Goal: Task Accomplishment & Management: Use online tool/utility

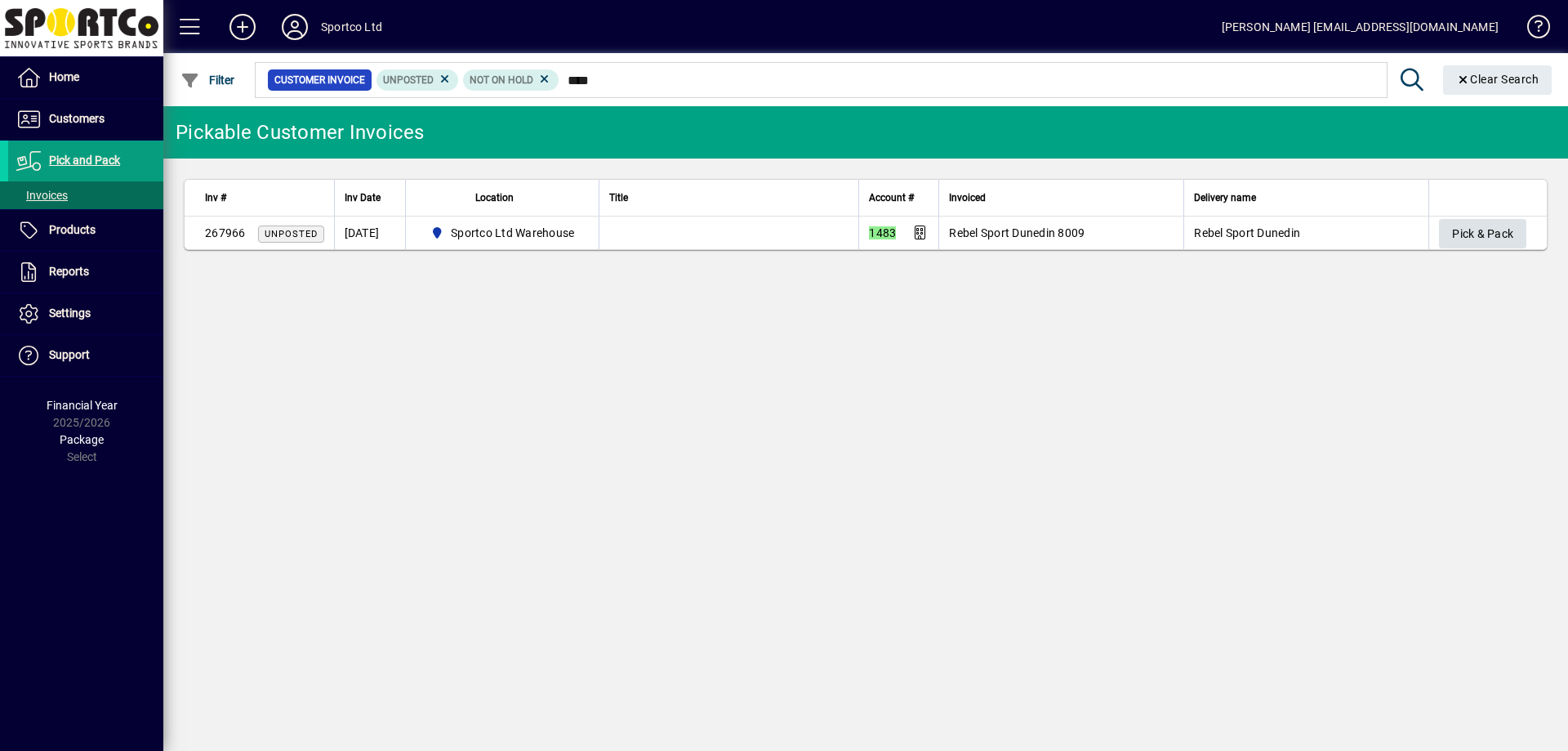
type input "****"
click at [1499, 231] on span "Pick & Pack" at bounding box center [1483, 235] width 61 height 27
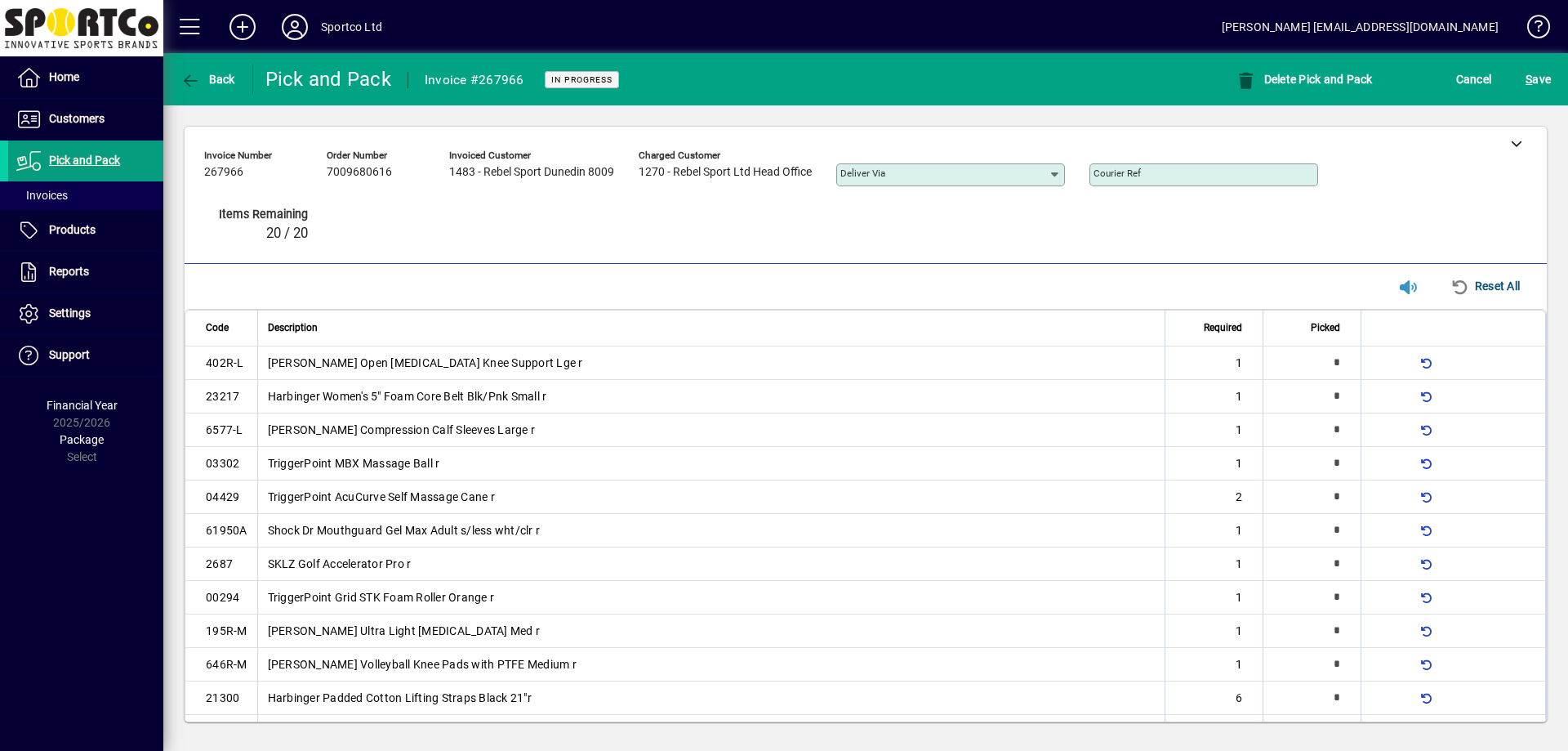
type input "*"
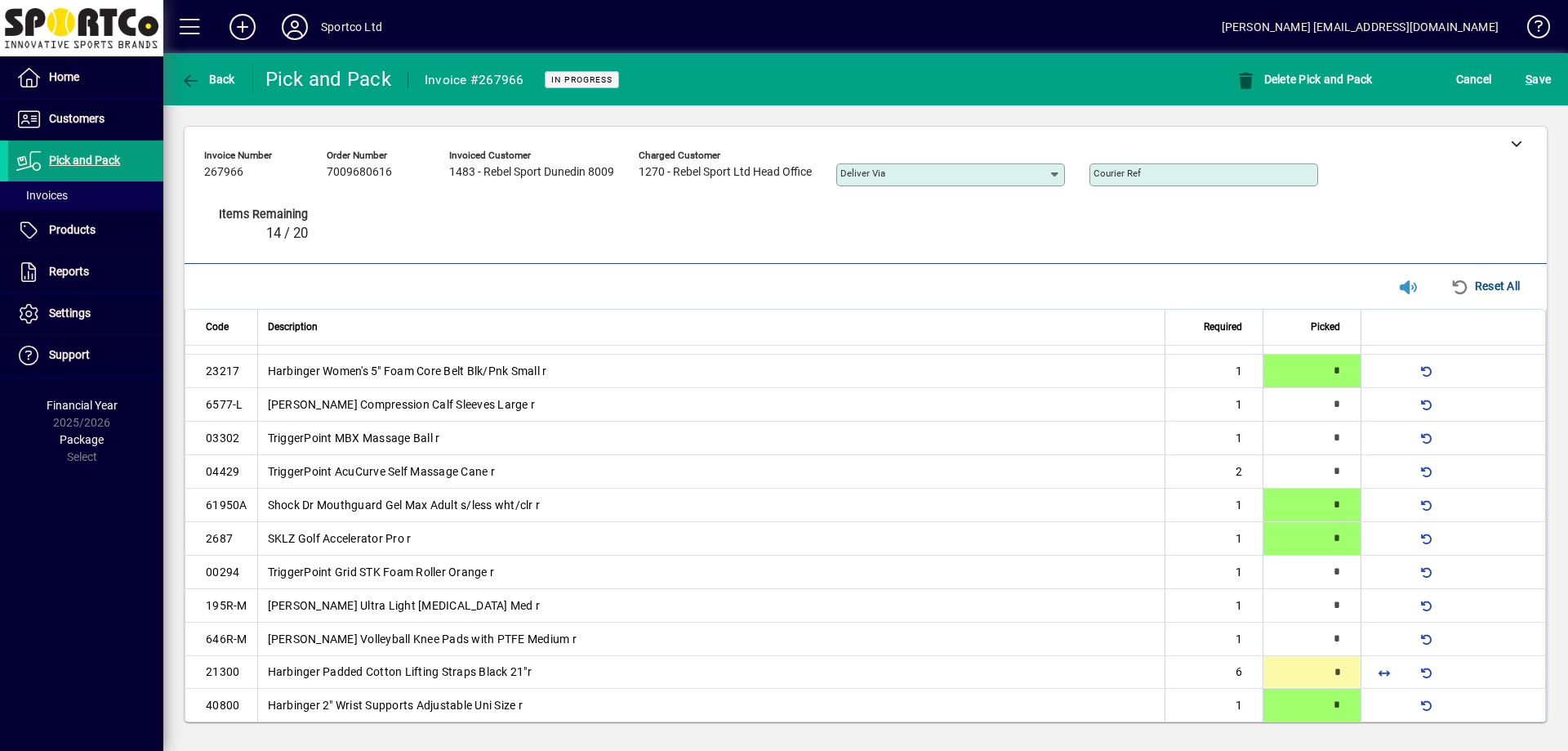
scroll to position [107, 0]
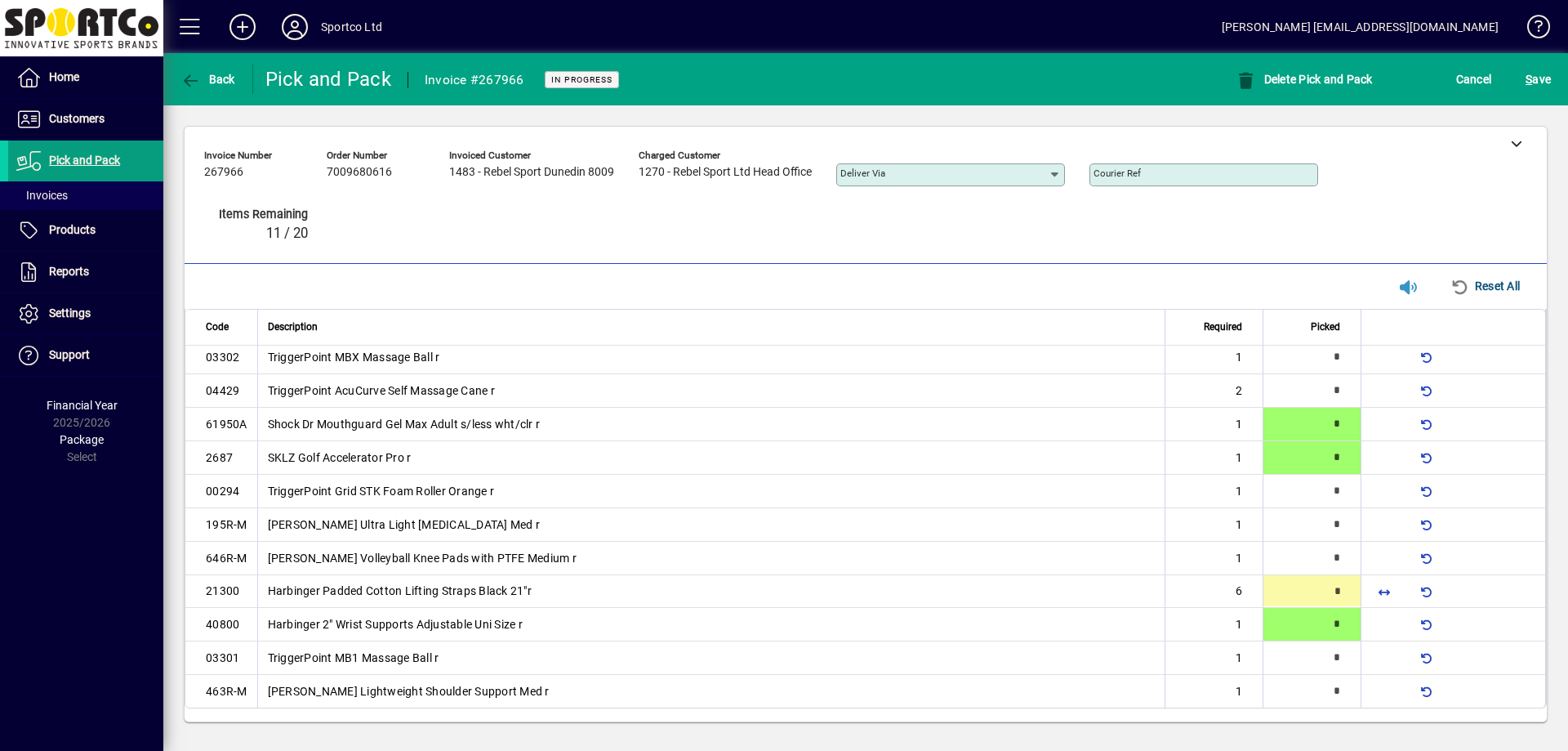
type input "*"
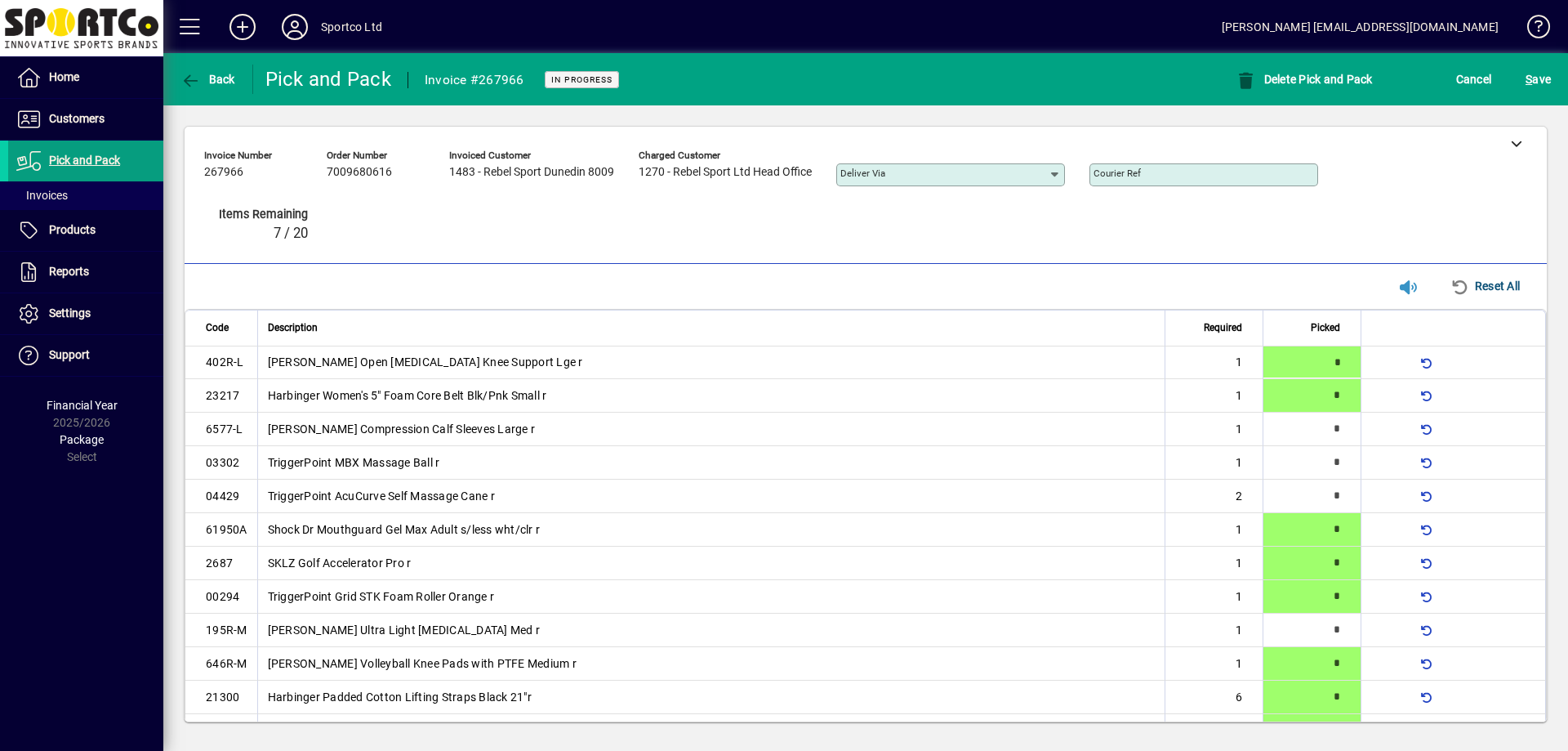
type input "*"
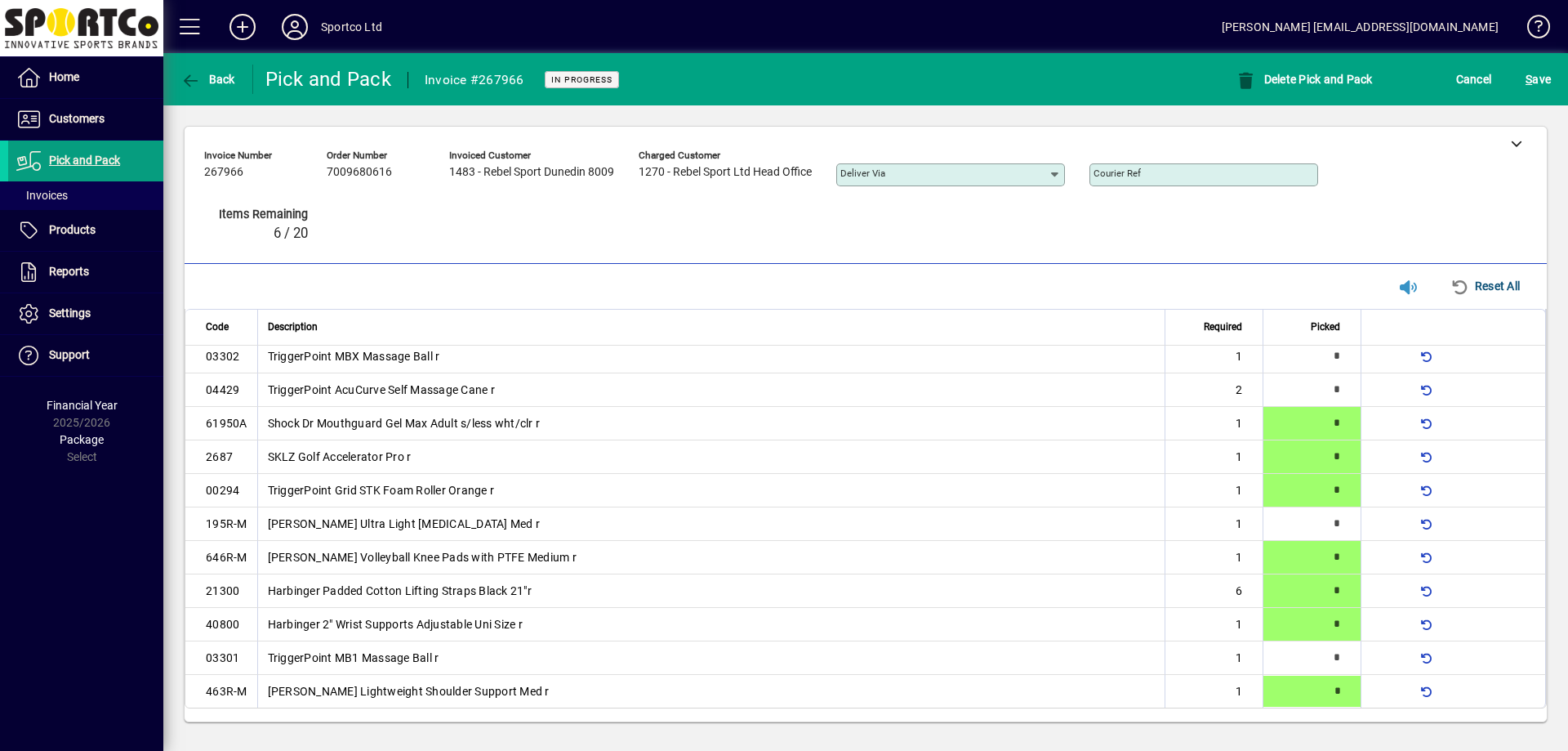
type input "*"
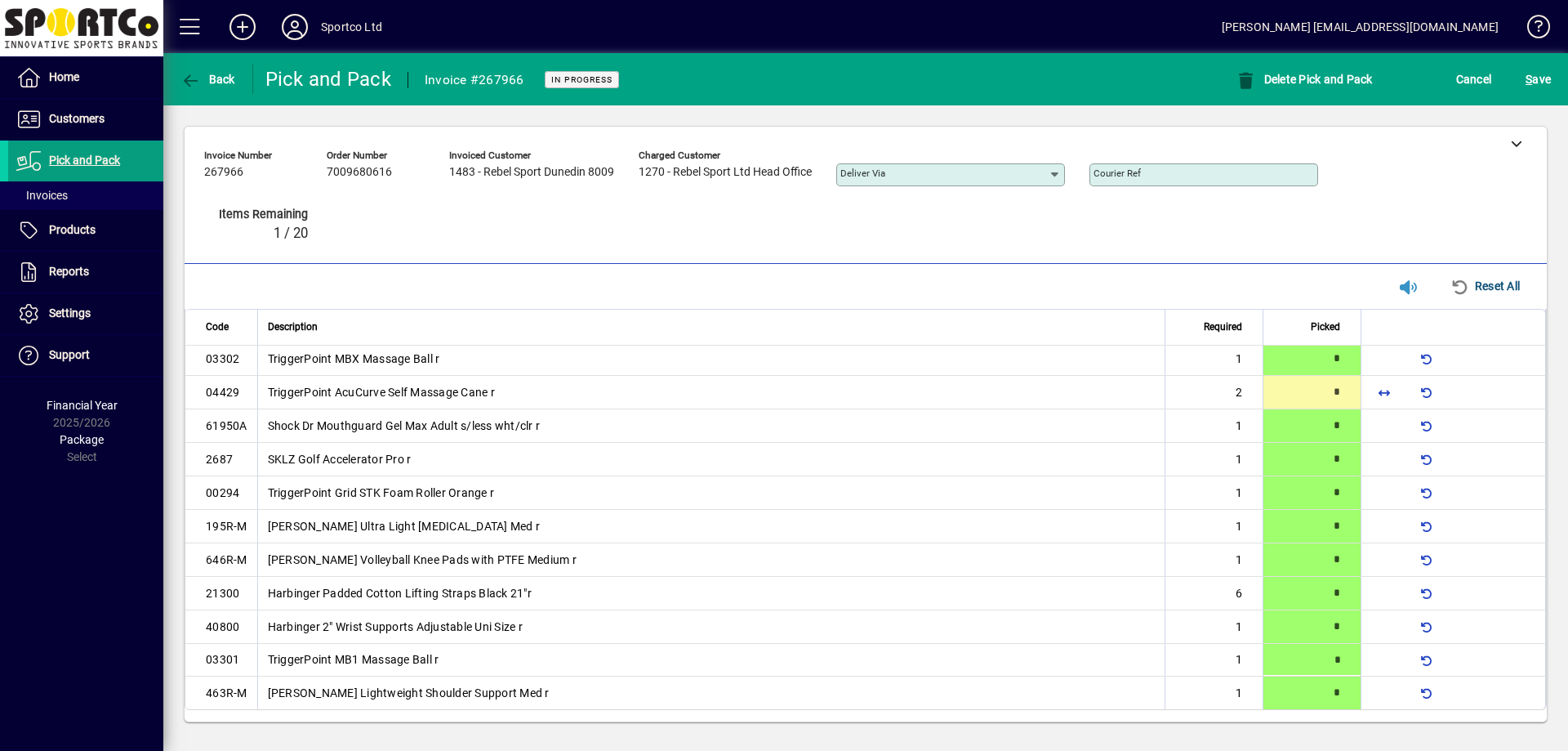
type input "*"
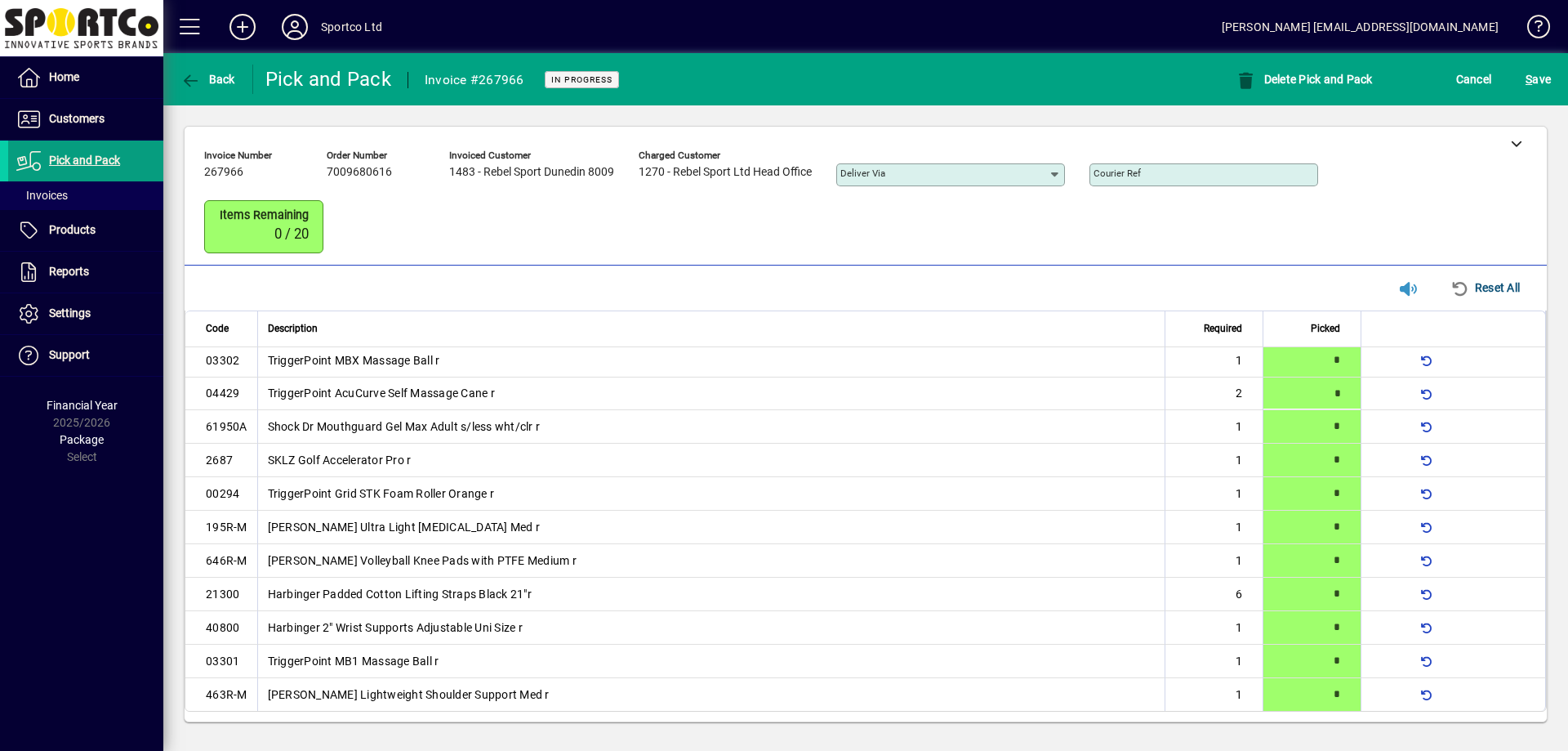
scroll to position [0, 0]
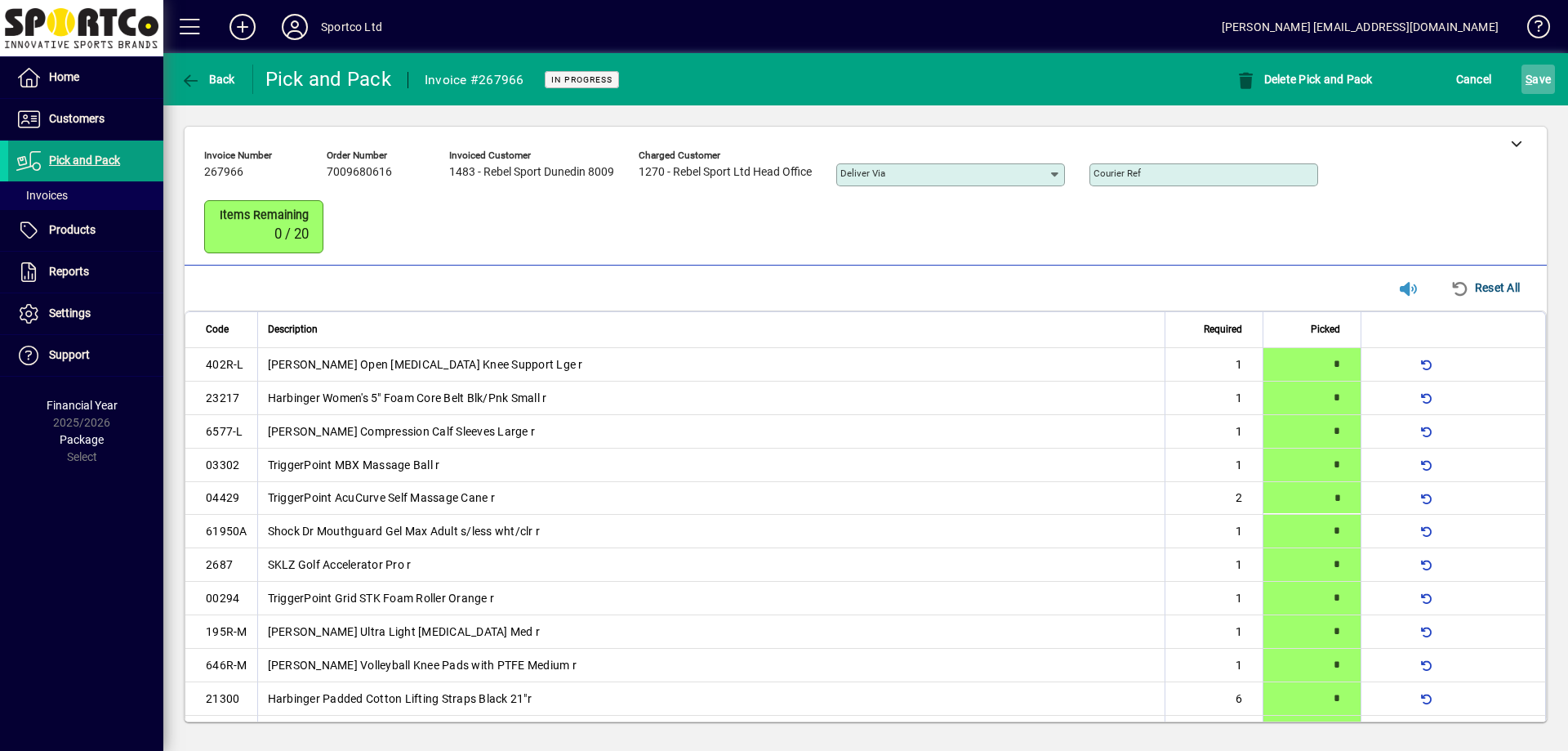
click at [1531, 80] on span "S" at bounding box center [1528, 78] width 7 height 13
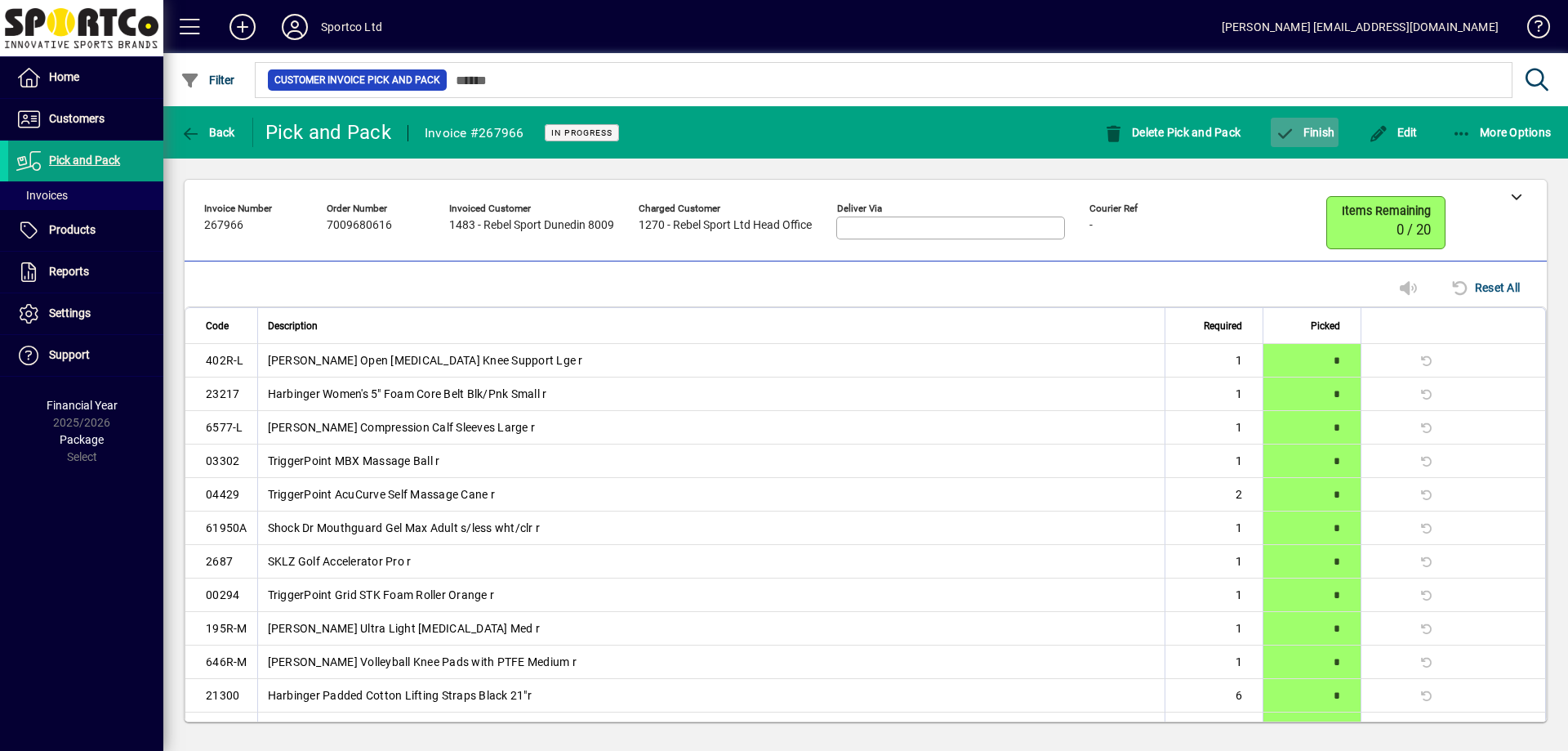
click at [1310, 137] on span "Finish" at bounding box center [1305, 132] width 60 height 13
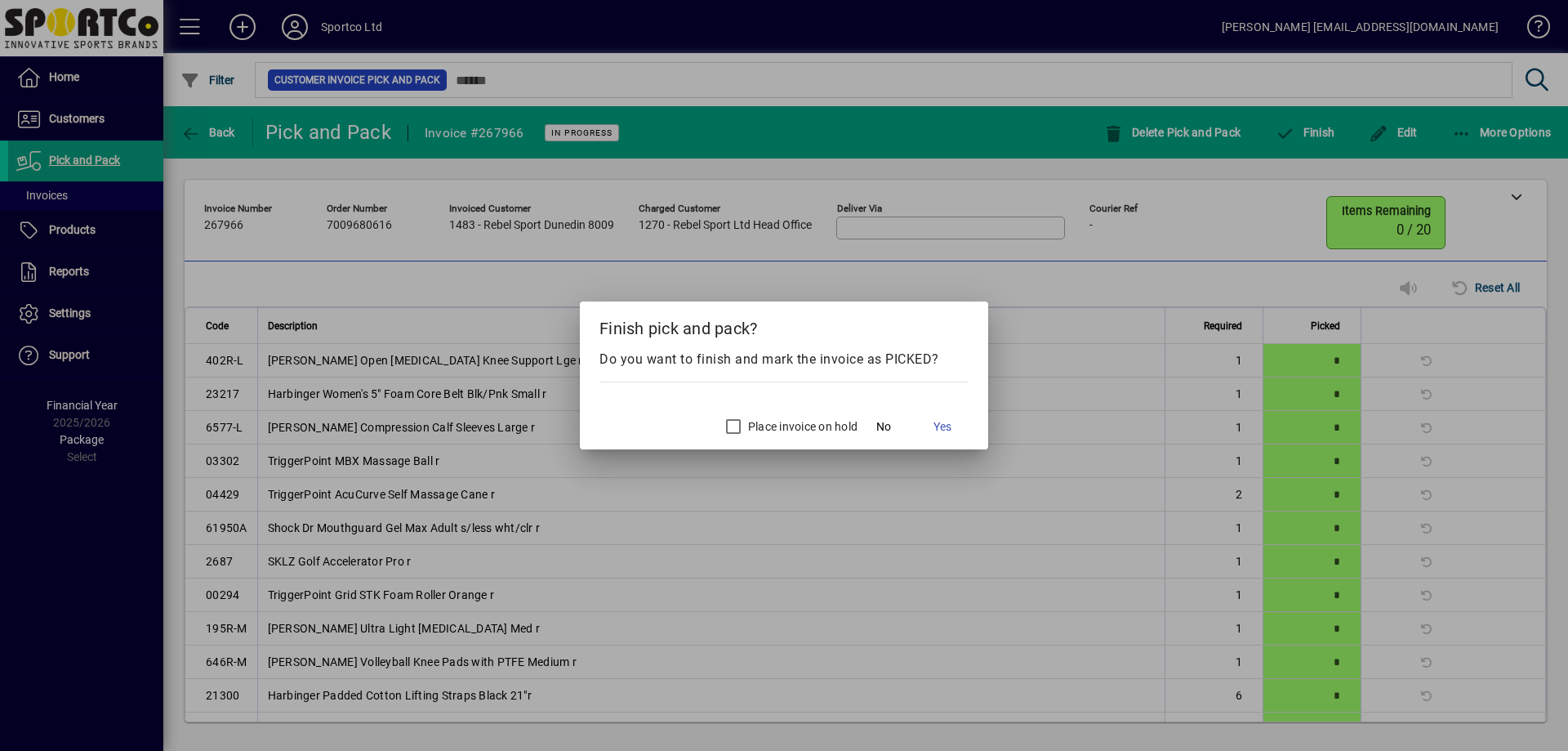
click at [1267, 138] on div at bounding box center [784, 375] width 1568 height 751
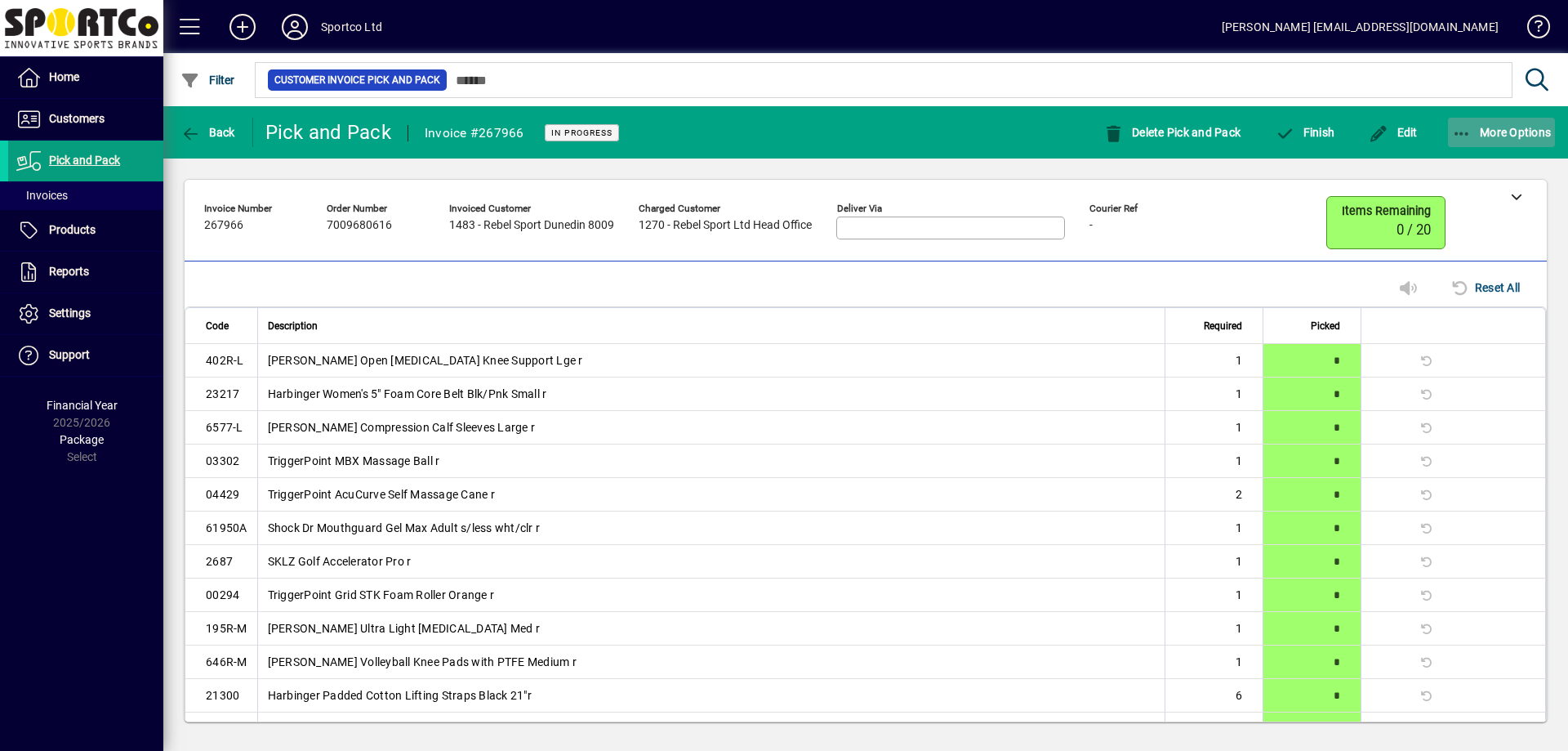
click at [1484, 133] on span "More Options" at bounding box center [1502, 132] width 100 height 13
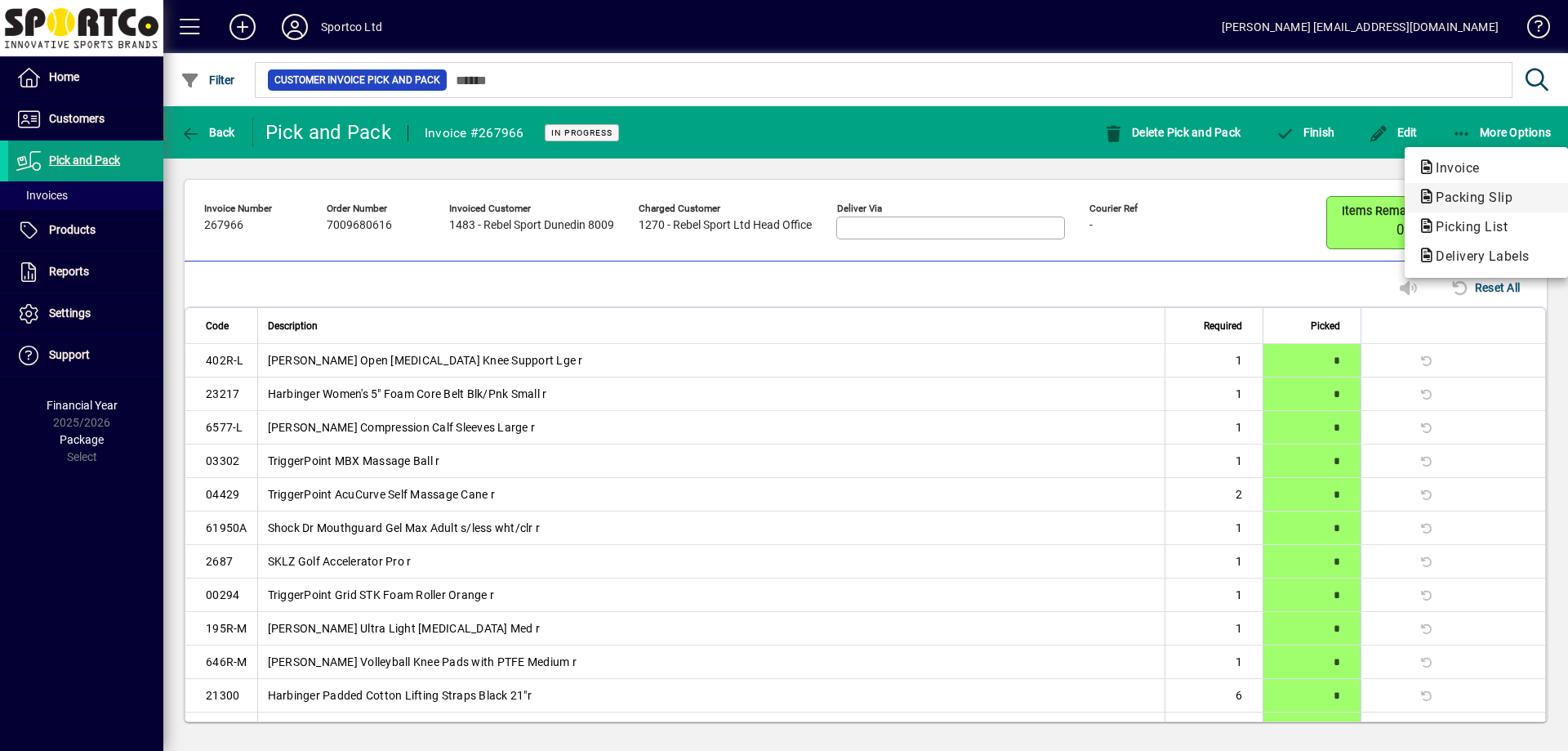
click at [1451, 190] on span "Packing Slip" at bounding box center [1469, 198] width 103 height 16
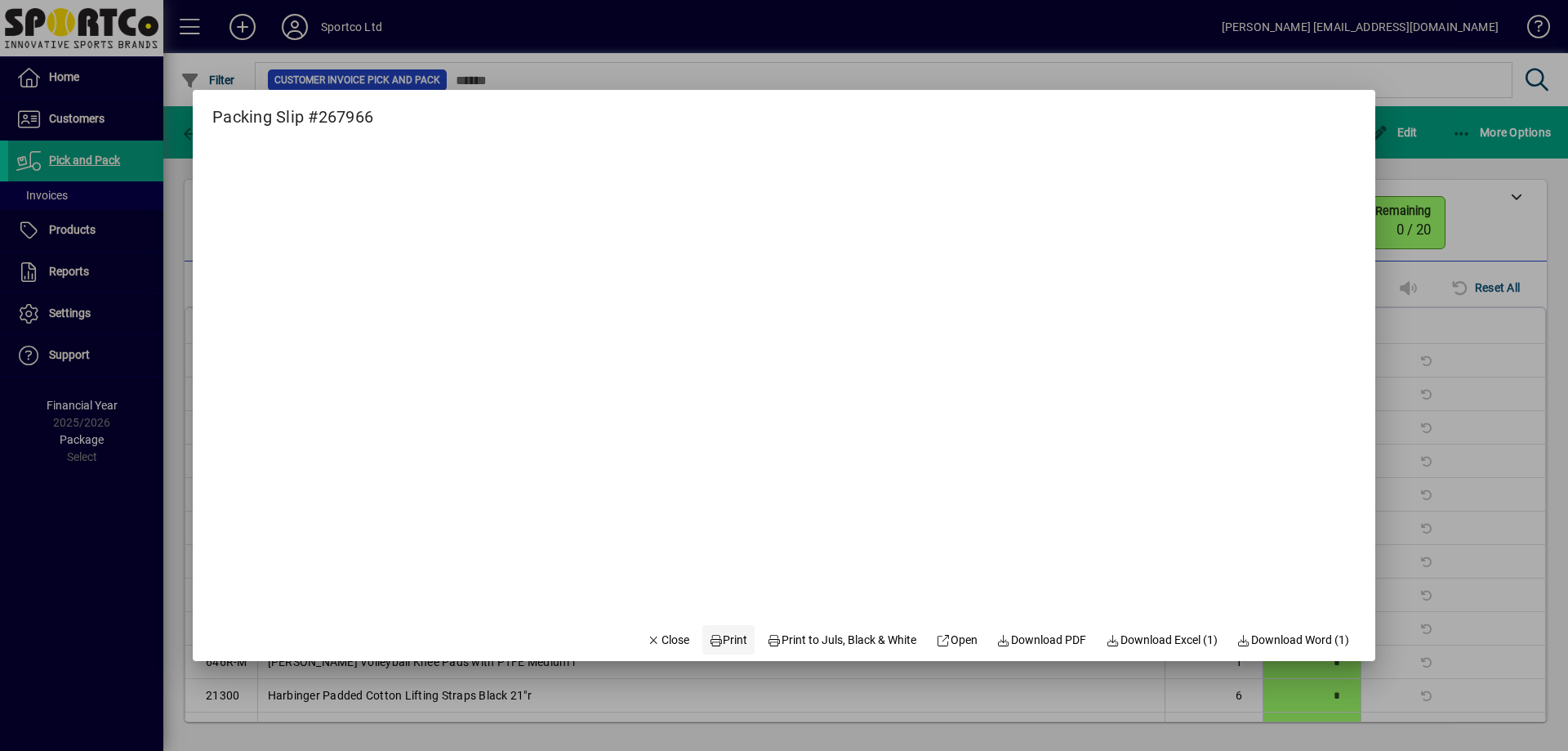
click at [730, 643] on span "Print" at bounding box center [729, 640] width 39 height 17
click at [621, 641] on mat-dialog-actions "Close Print Print to Juls, Black & White Open Download PDF Download Excel (1) D…" at bounding box center [998, 639] width 755 height 44
click at [647, 635] on icon "button" at bounding box center [654, 641] width 15 height 12
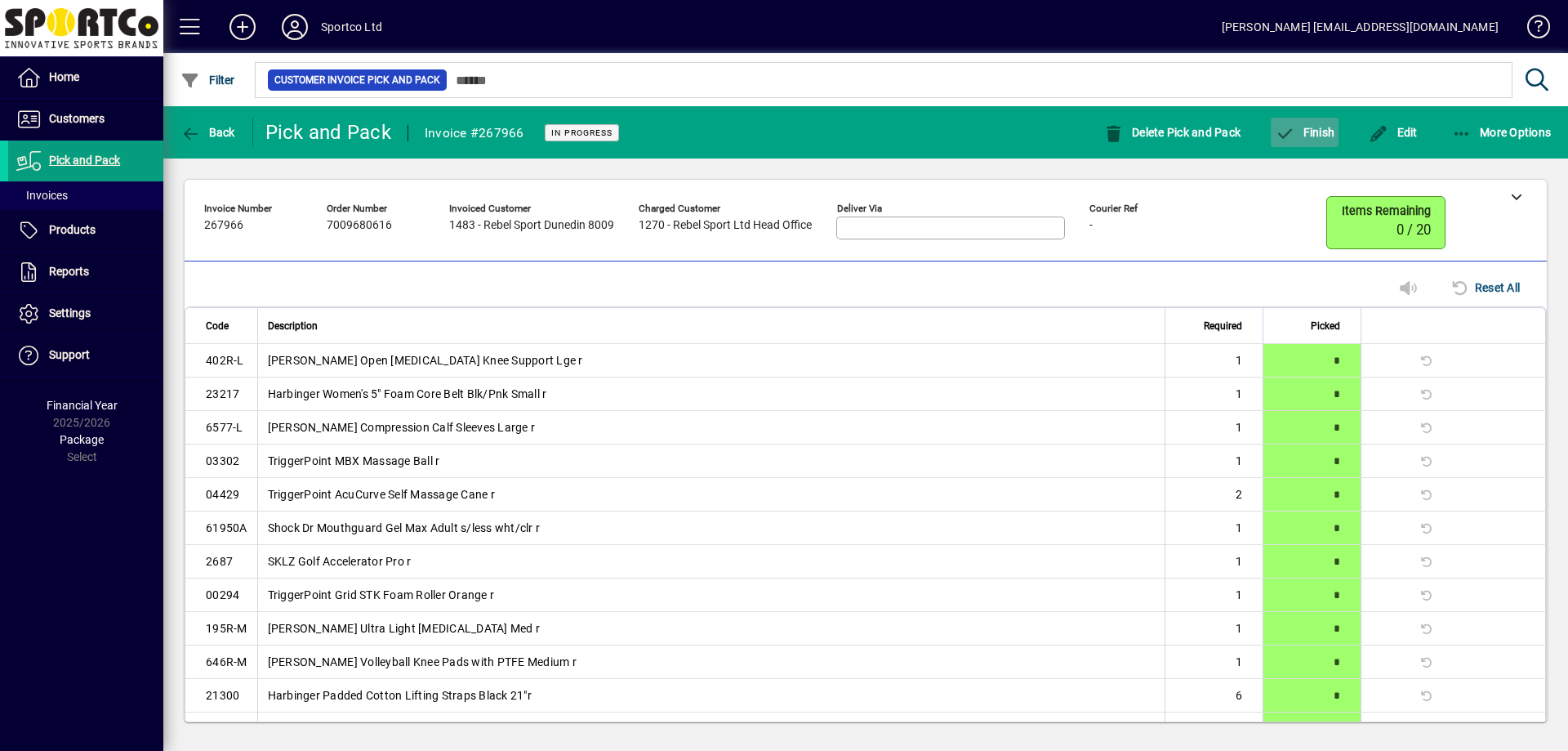
click at [1315, 133] on span "Finish" at bounding box center [1305, 132] width 60 height 13
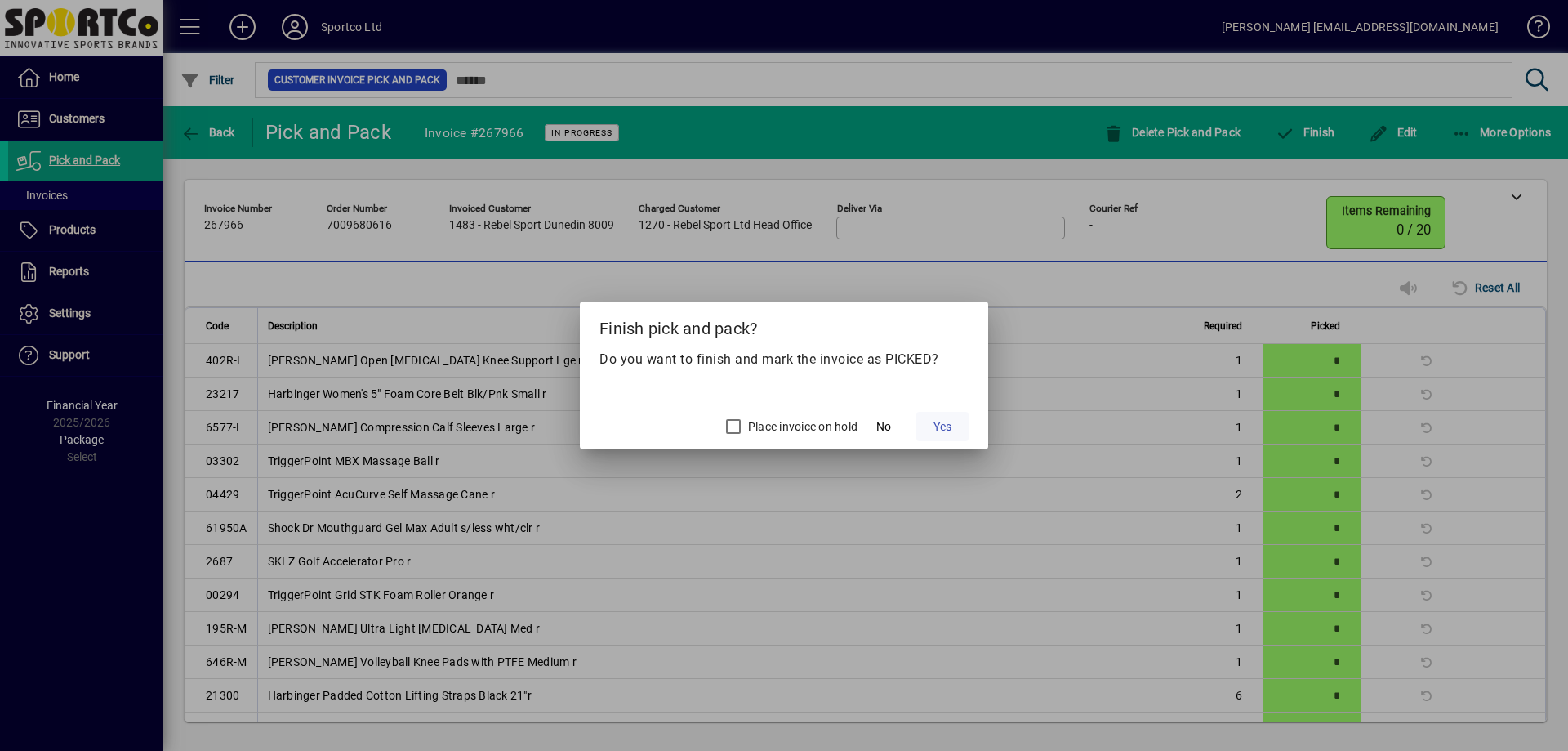
click at [944, 433] on span "Yes" at bounding box center [942, 427] width 18 height 17
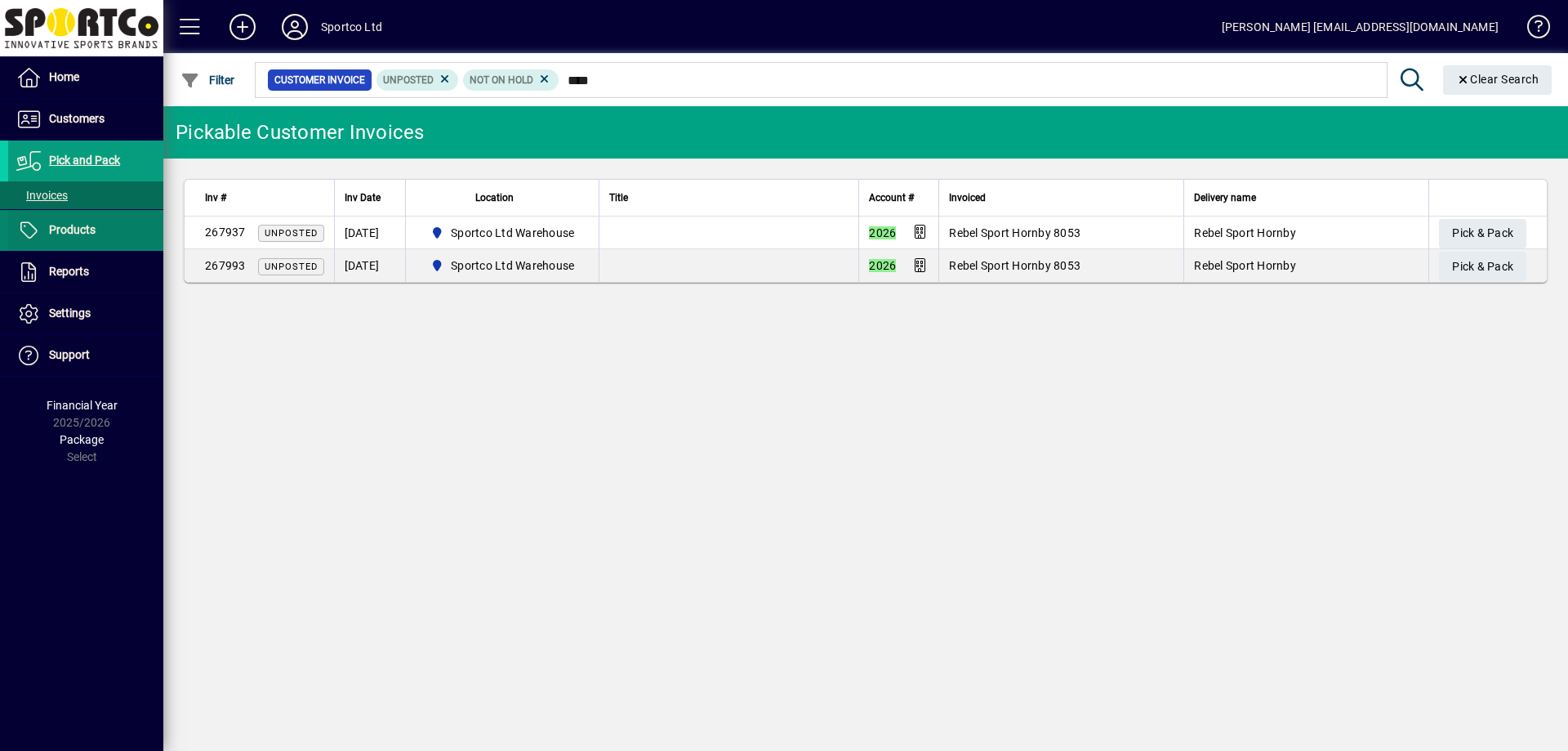
type input "****"
click at [65, 214] on span at bounding box center [85, 230] width 155 height 39
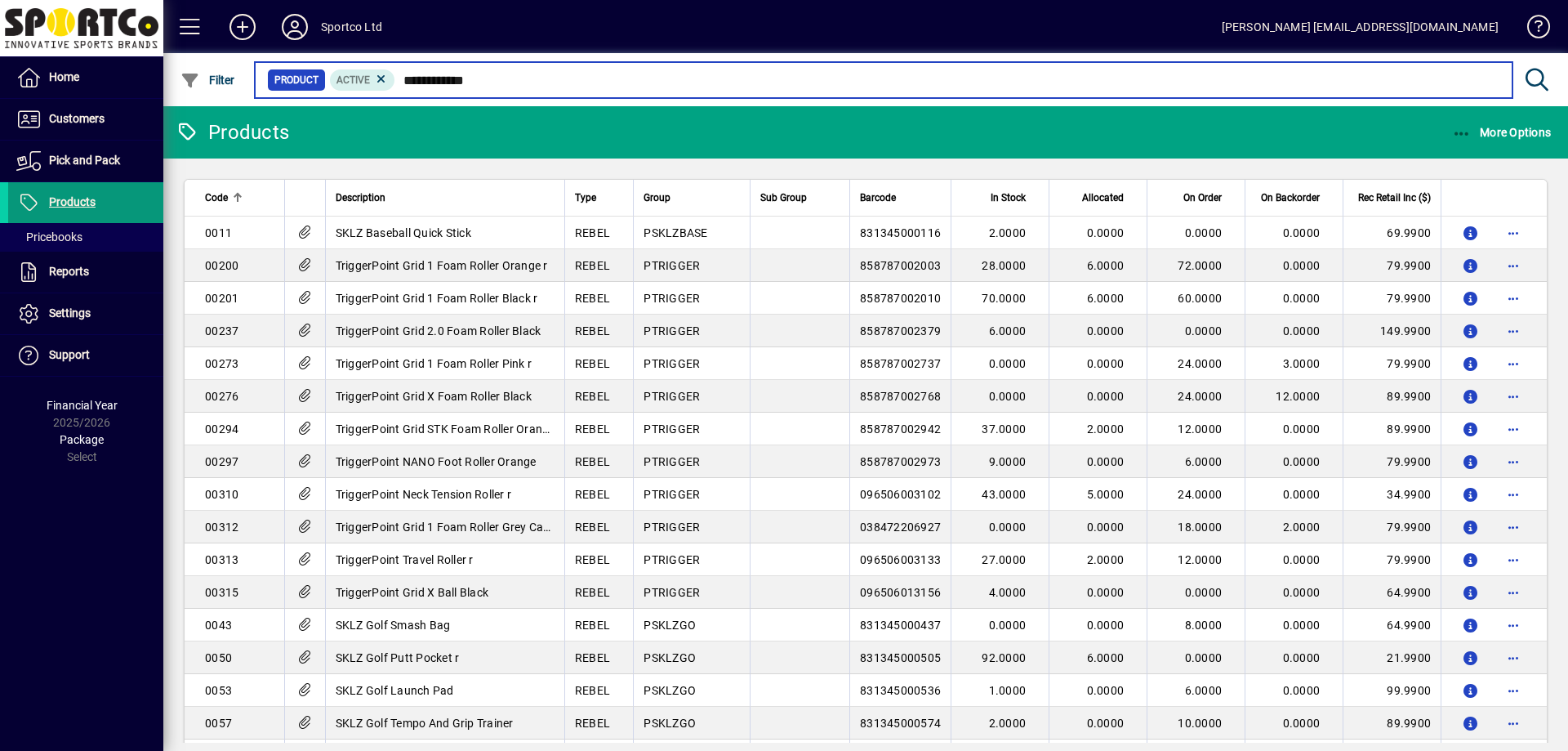
type input "**********"
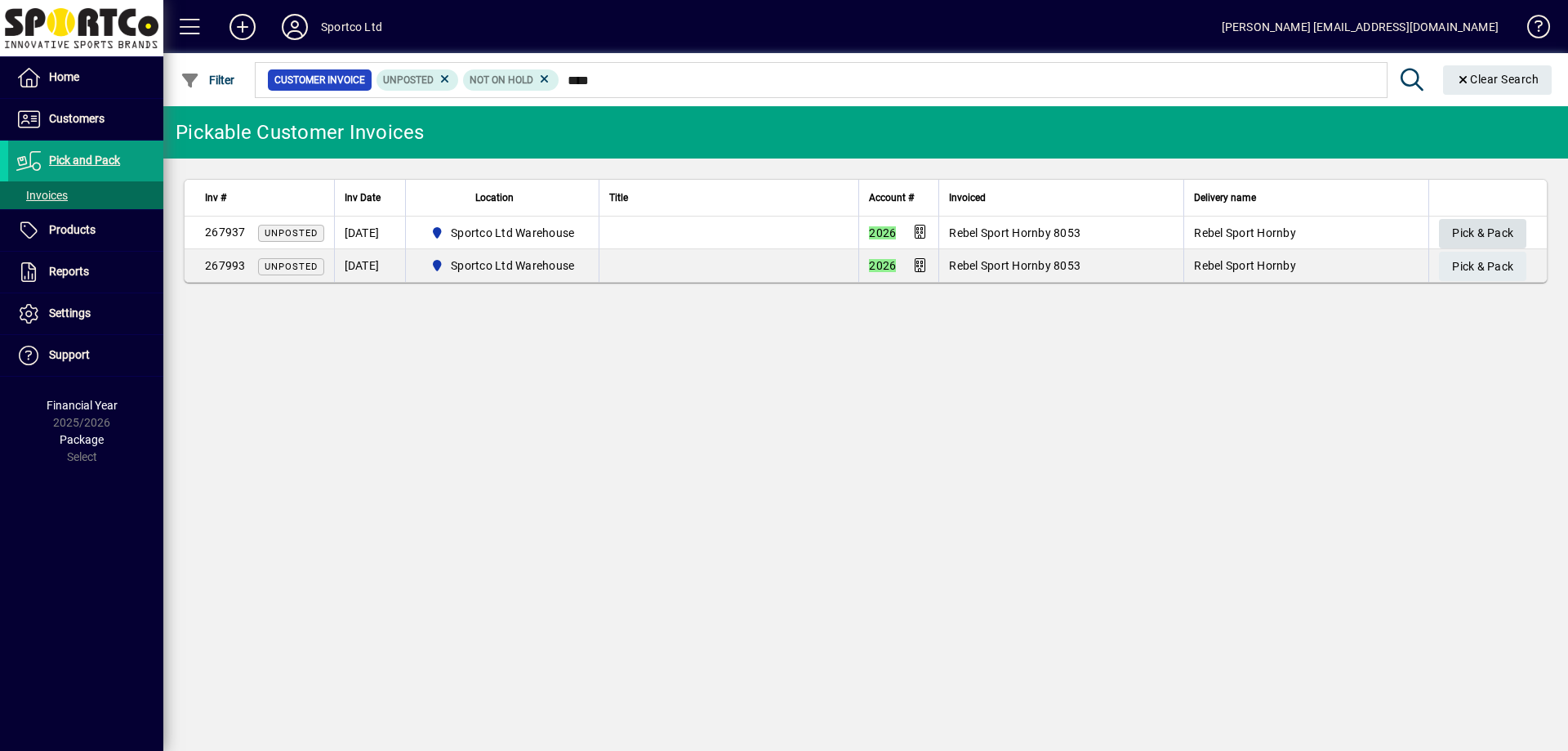
type input "****"
click at [1485, 236] on span "Pick & Pack" at bounding box center [1483, 234] width 61 height 27
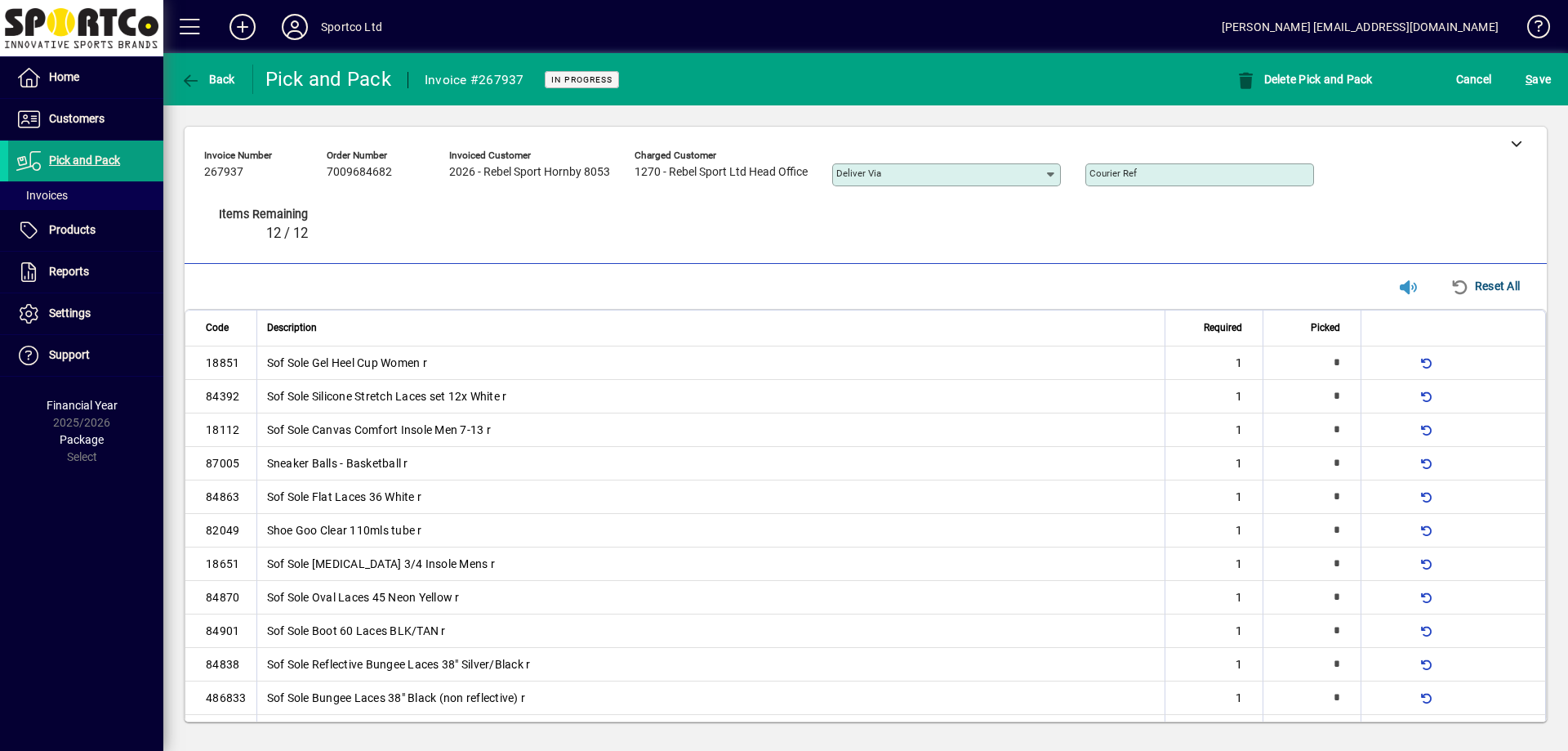
type input "*"
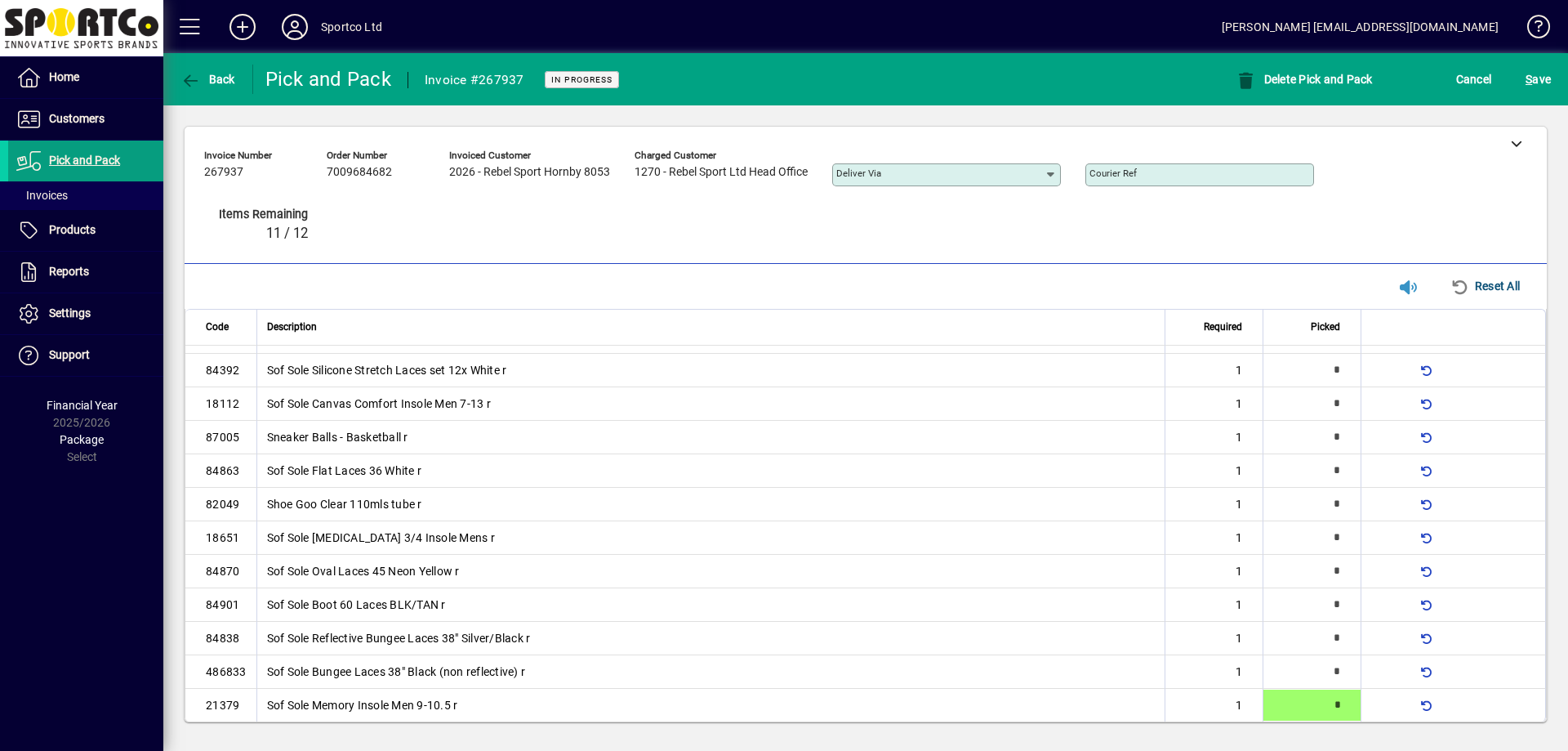
type input "*"
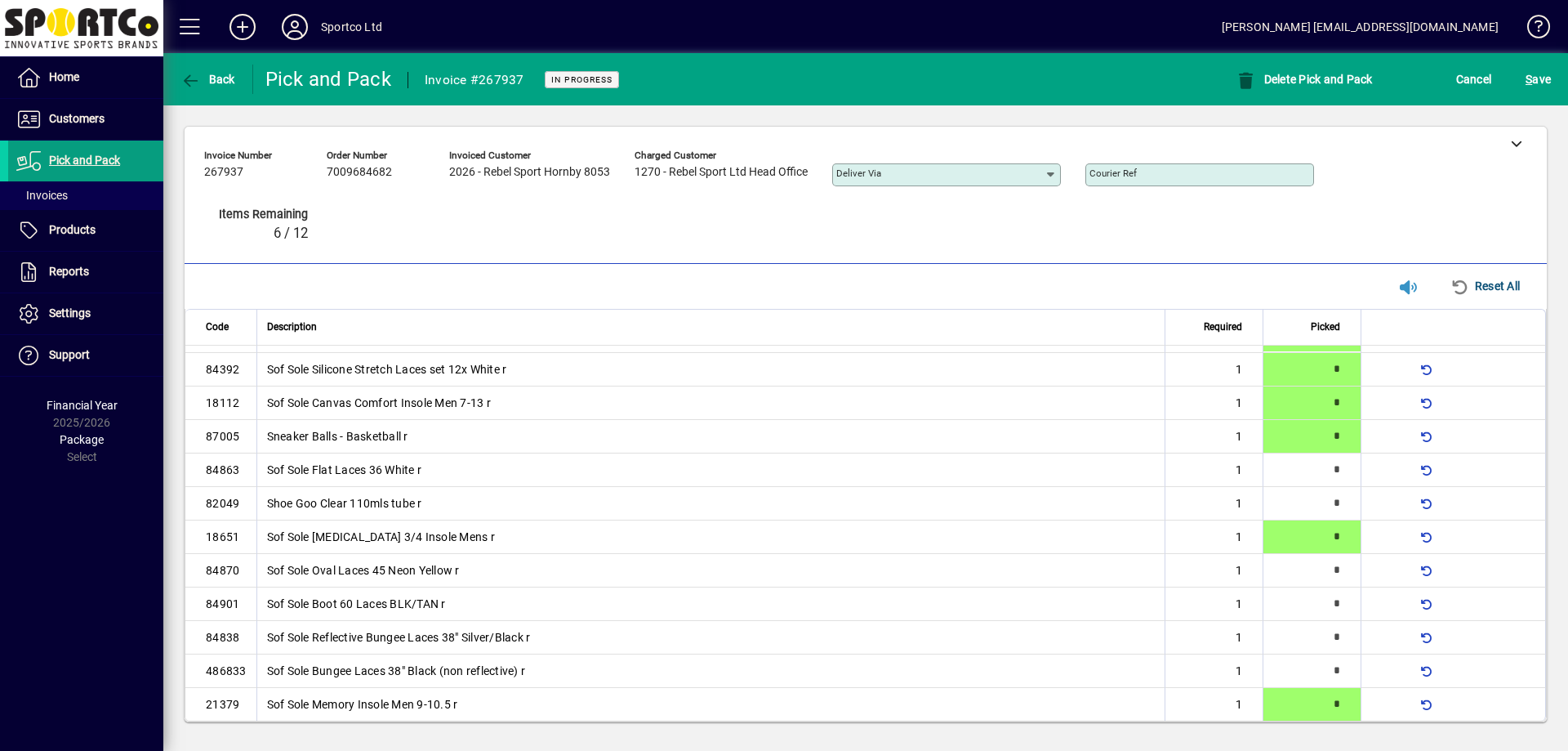
type input "*"
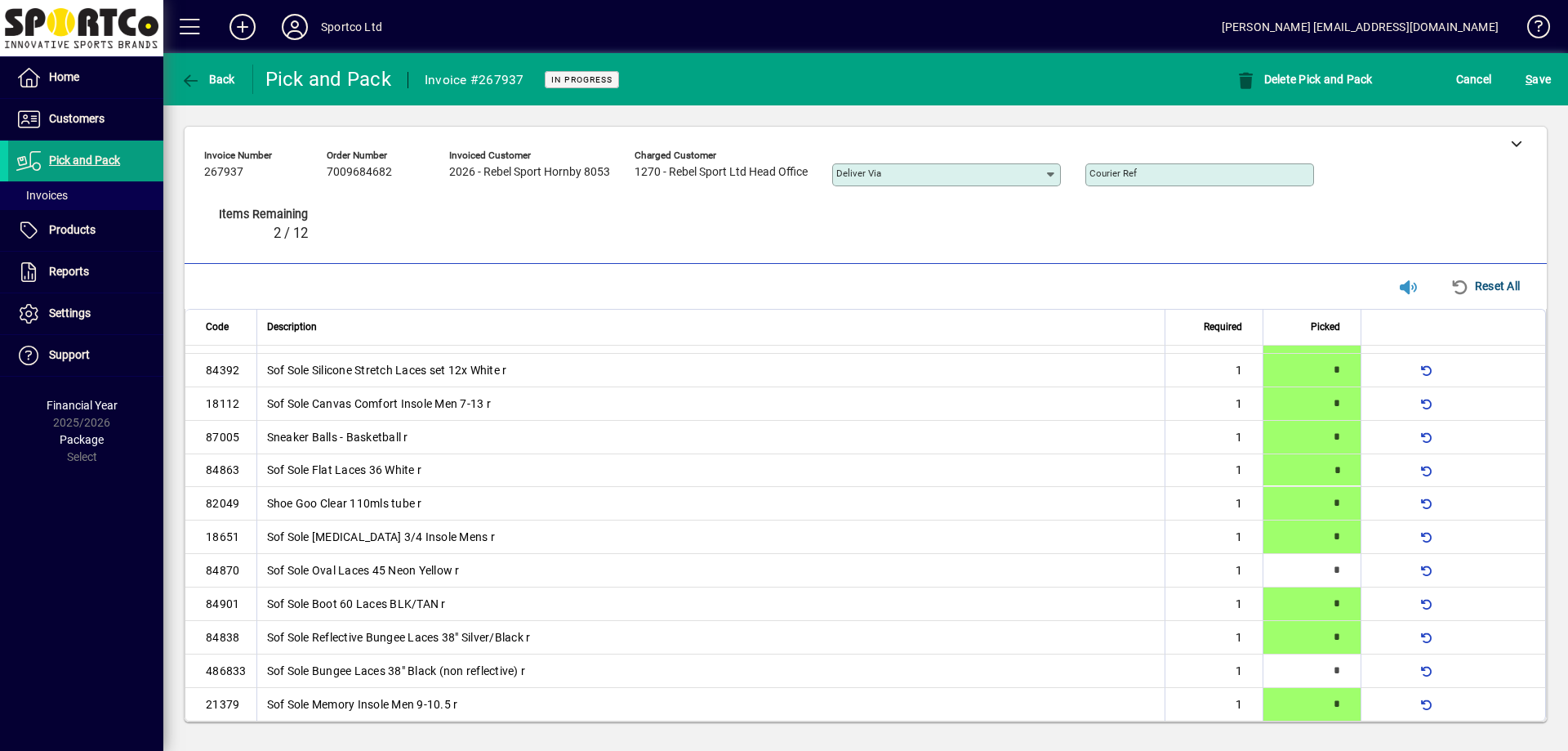
type input "*"
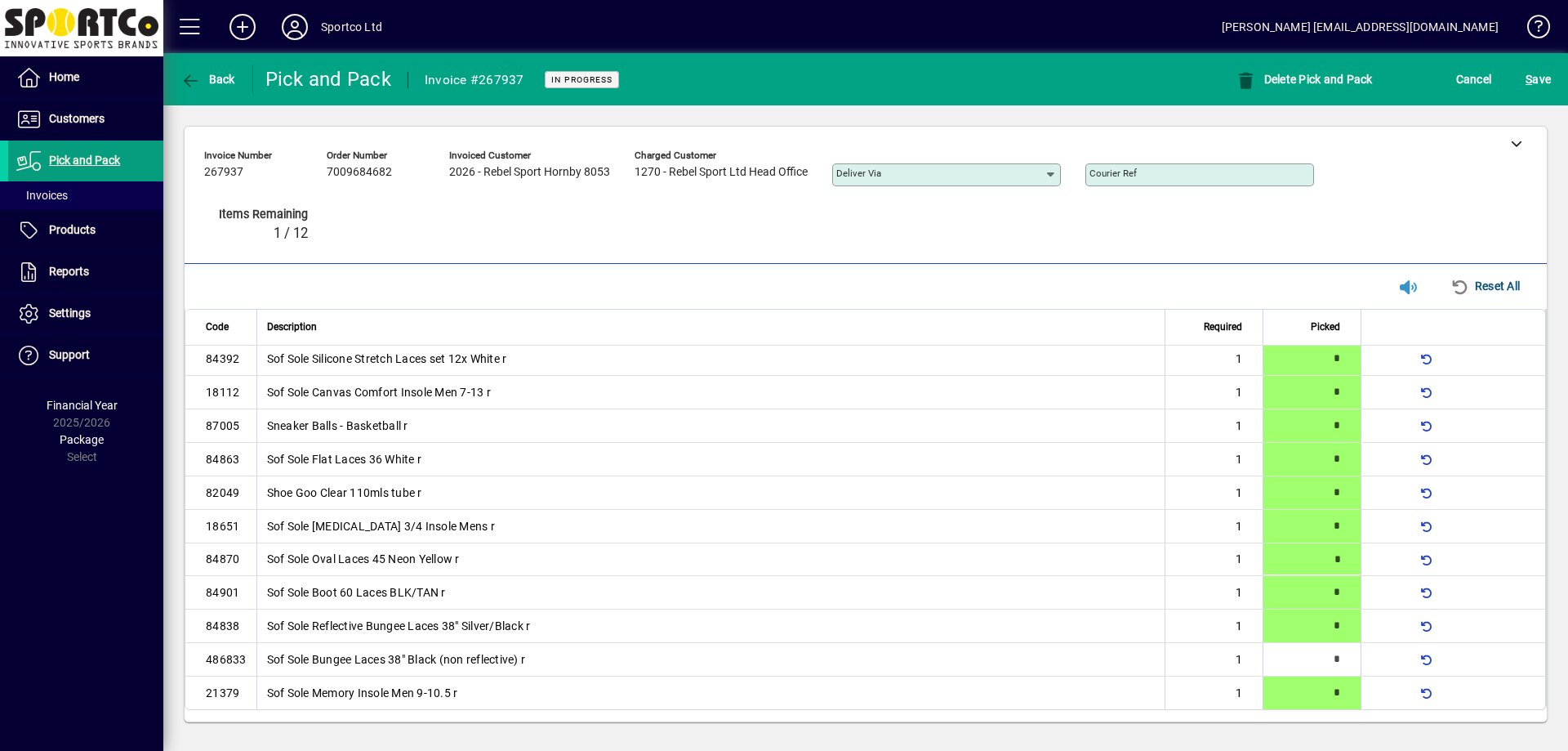
scroll to position [39, 0]
type input "*"
click at [1520, 77] on div "S ave" at bounding box center [1539, 79] width 60 height 29
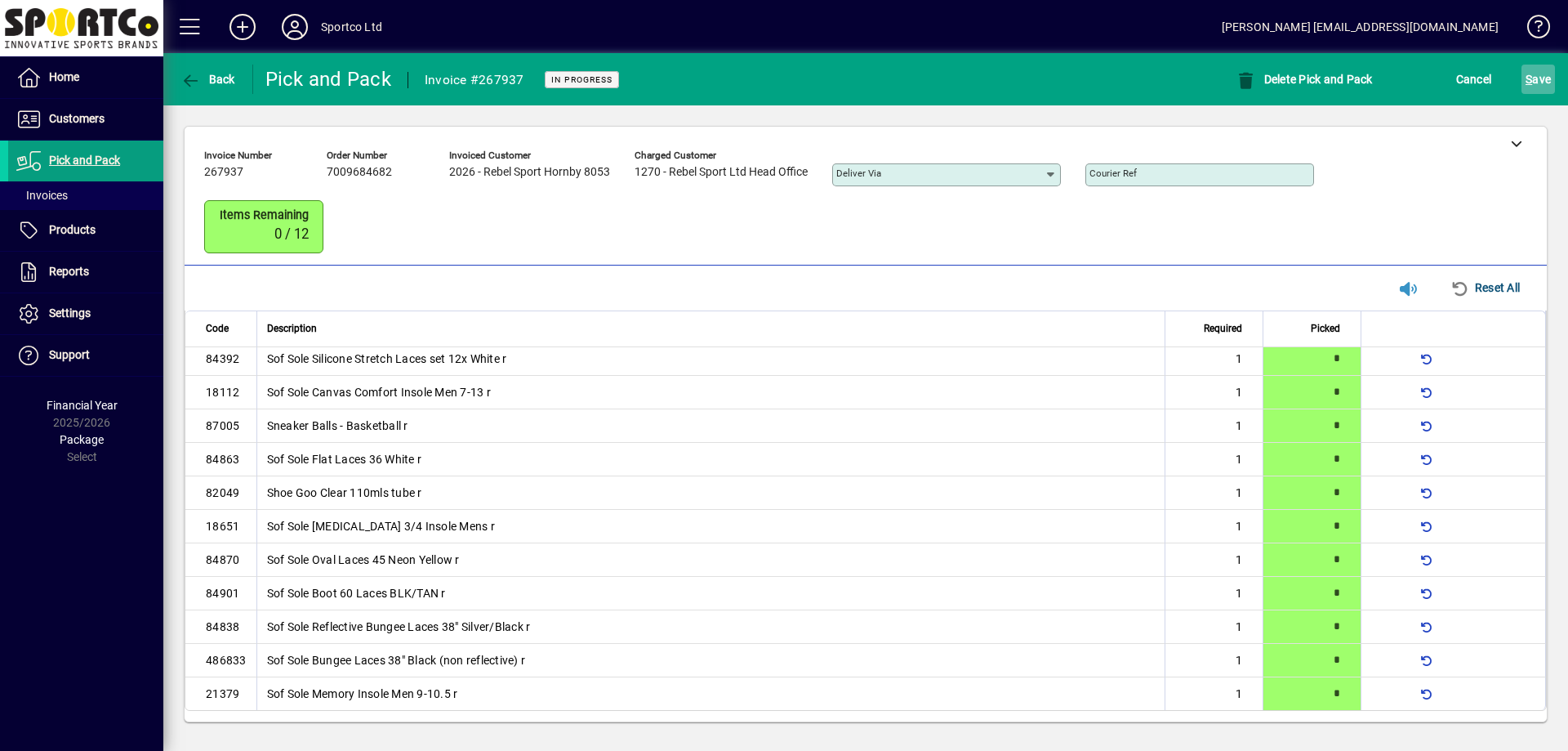
click at [1535, 85] on span "S ave" at bounding box center [1538, 78] width 25 height 26
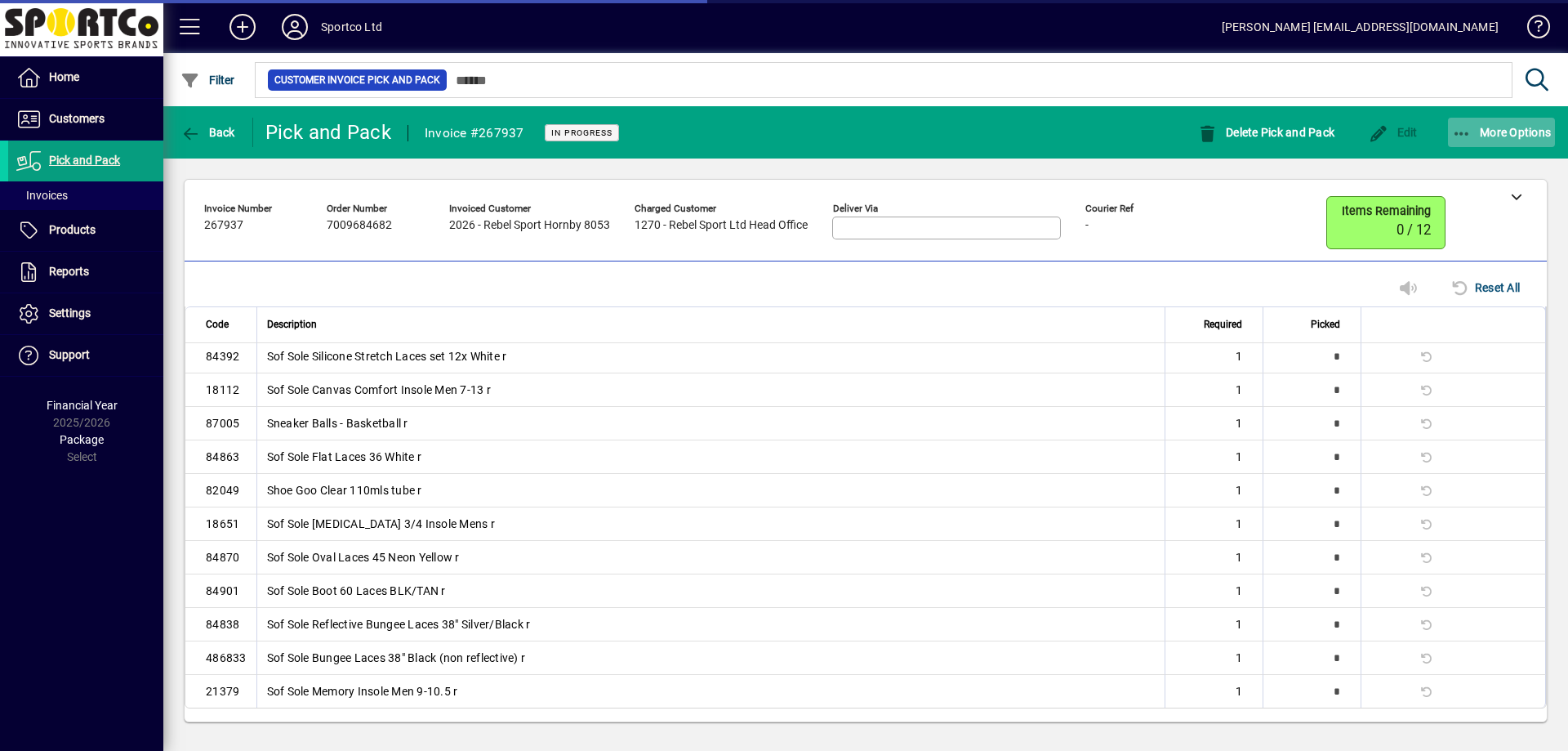
scroll to position [0, 0]
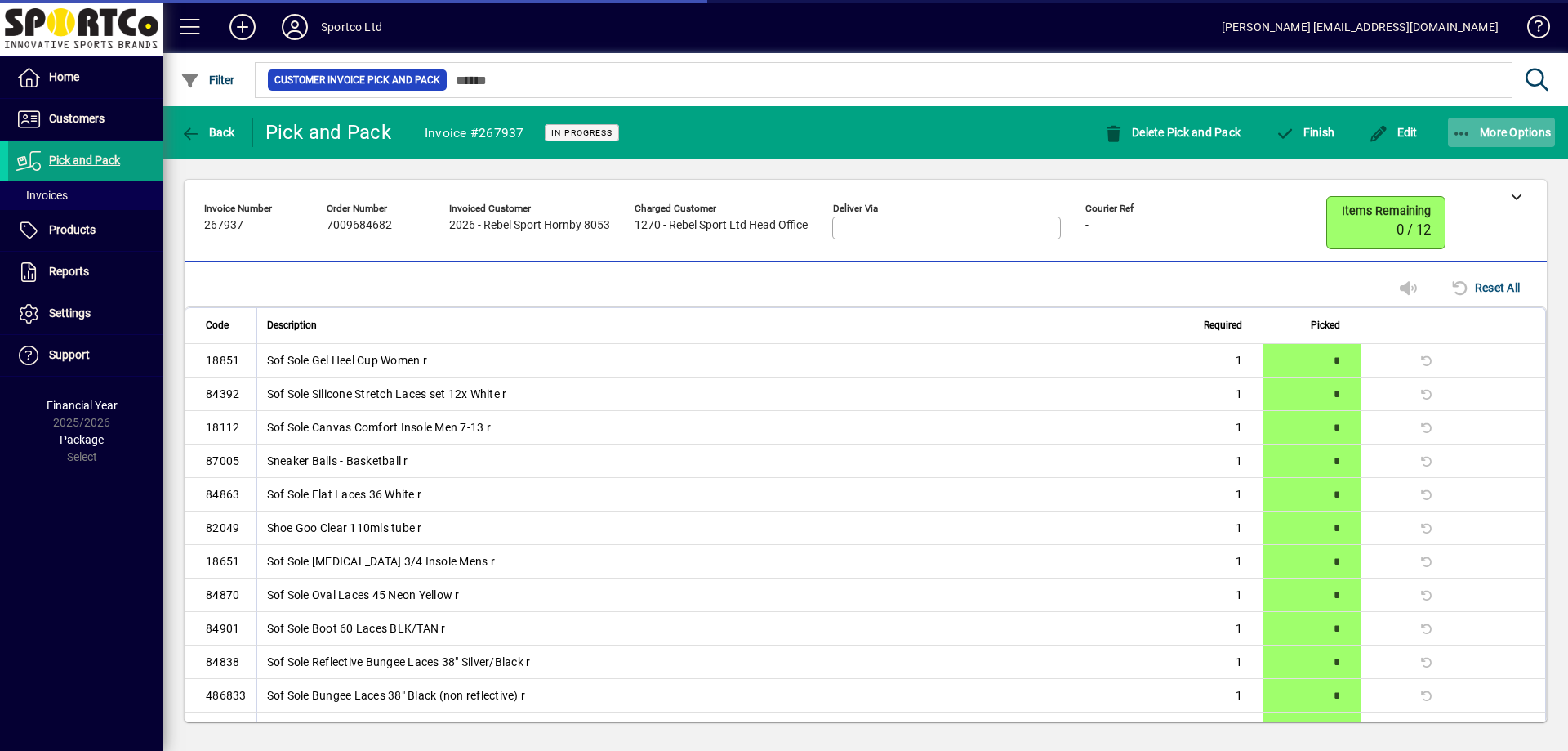
click at [1468, 134] on icon "button" at bounding box center [1462, 134] width 20 height 16
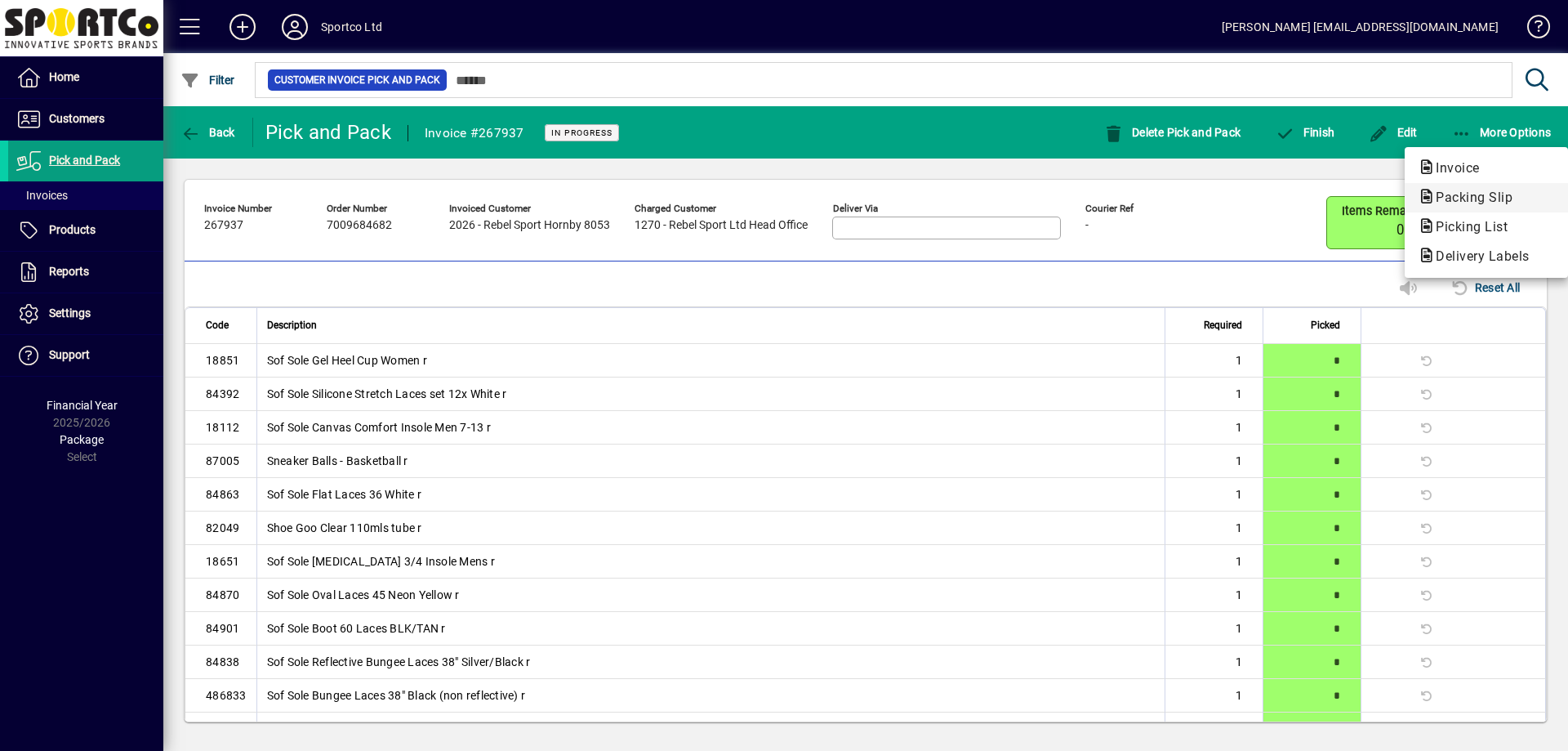
click at [1470, 199] on span "Packing Slip" at bounding box center [1469, 198] width 103 height 16
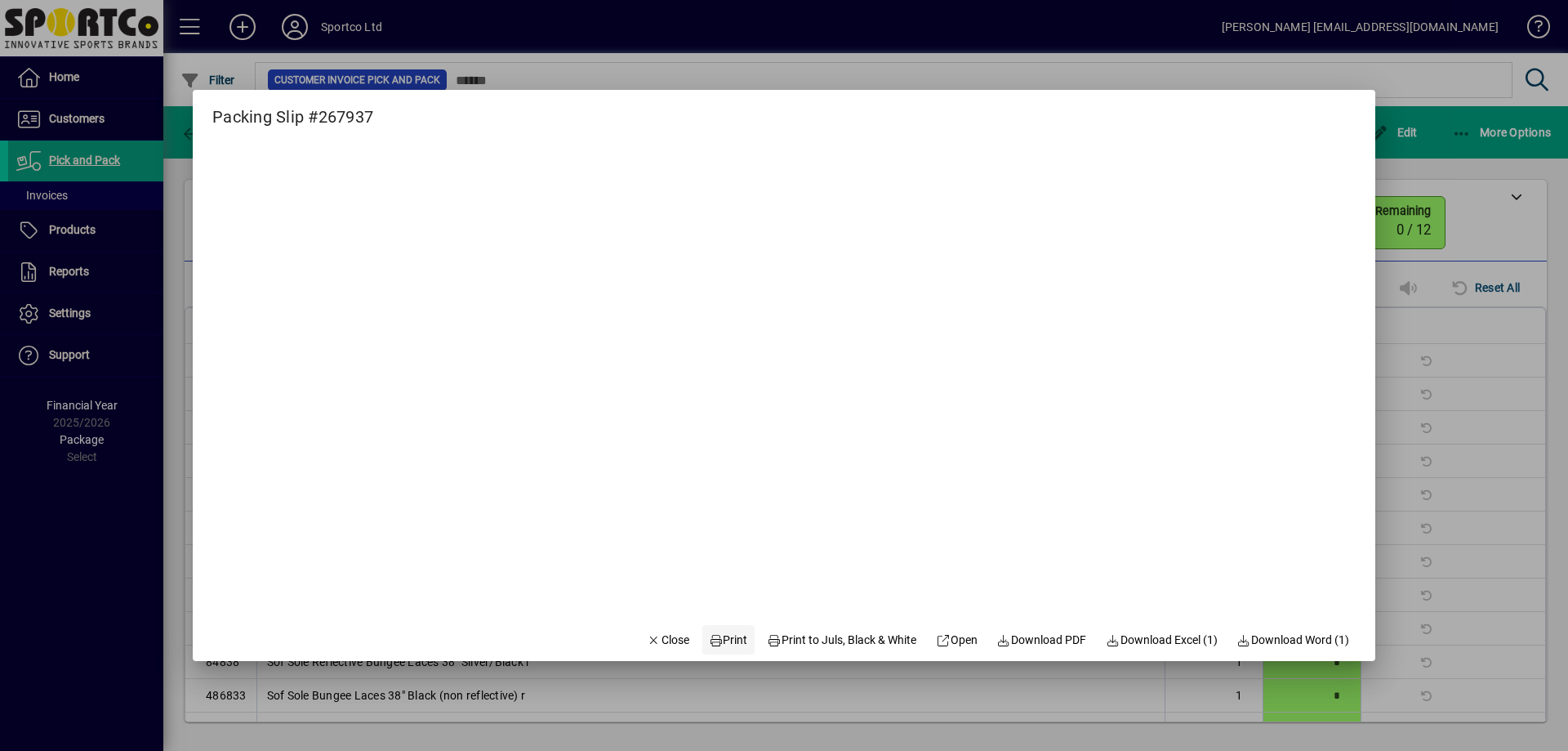
click at [730, 643] on span "Print" at bounding box center [729, 640] width 39 height 17
click at [666, 643] on span "Close" at bounding box center [669, 640] width 43 height 17
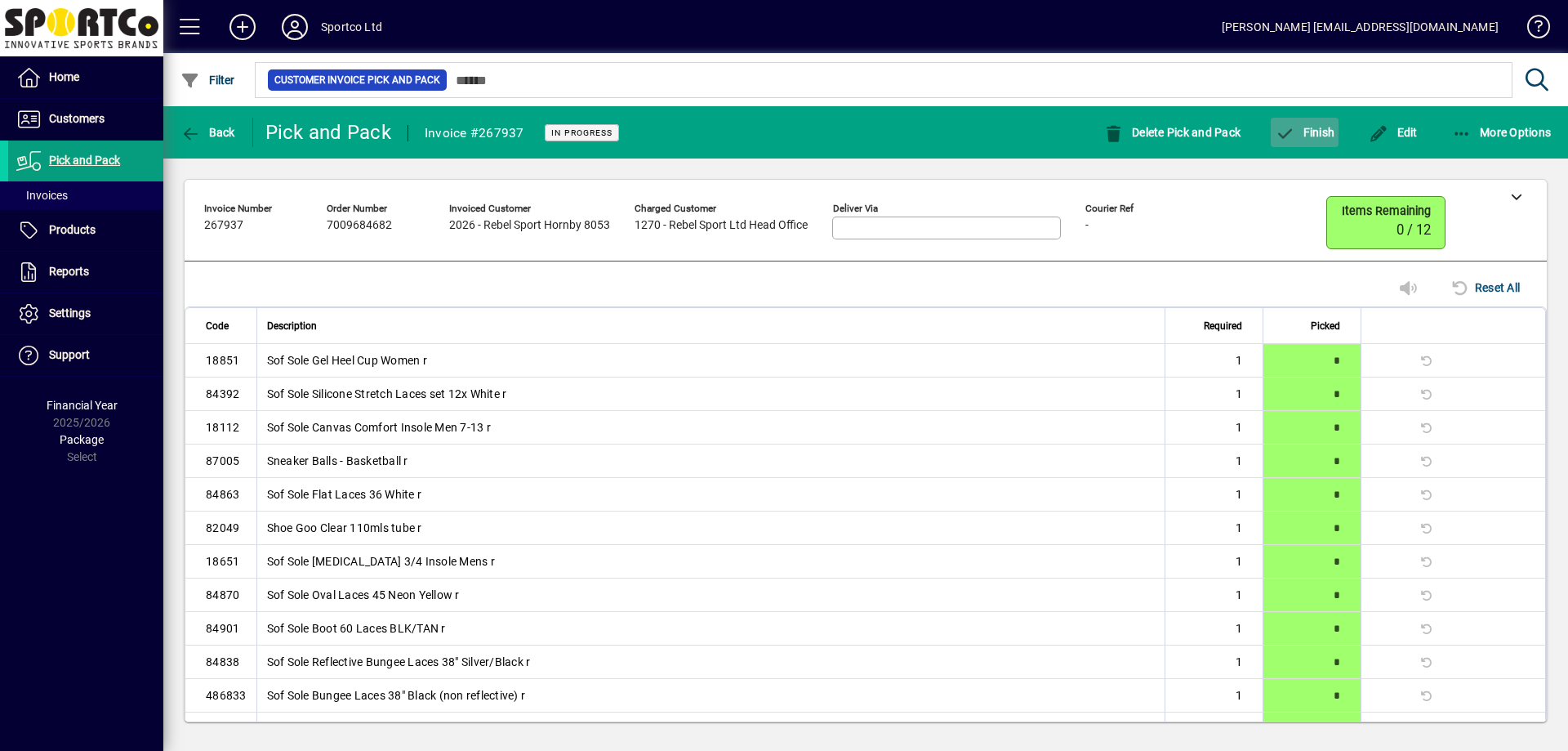
click at [1319, 137] on span "Finish" at bounding box center [1305, 132] width 60 height 13
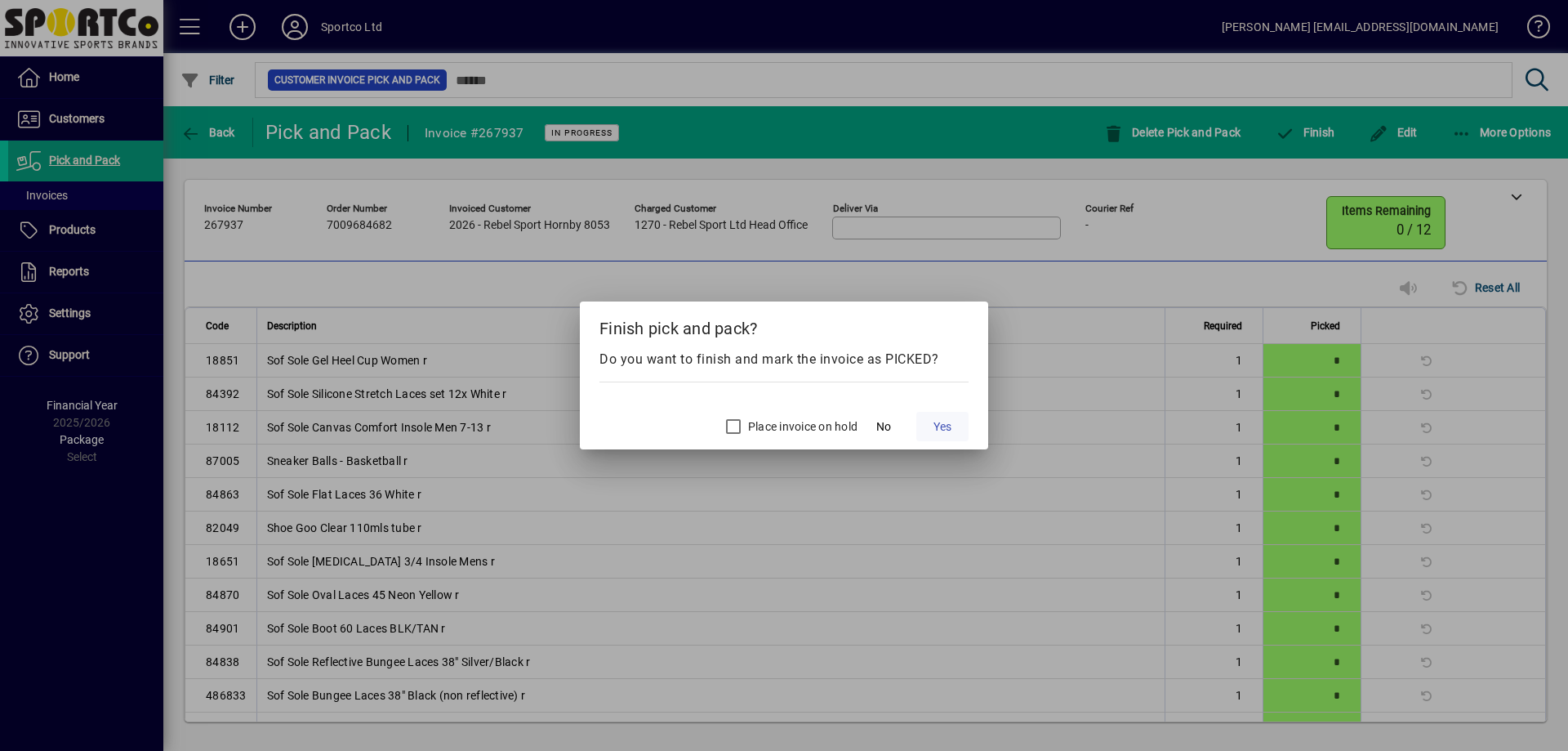
click at [948, 426] on span "Yes" at bounding box center [942, 427] width 18 height 17
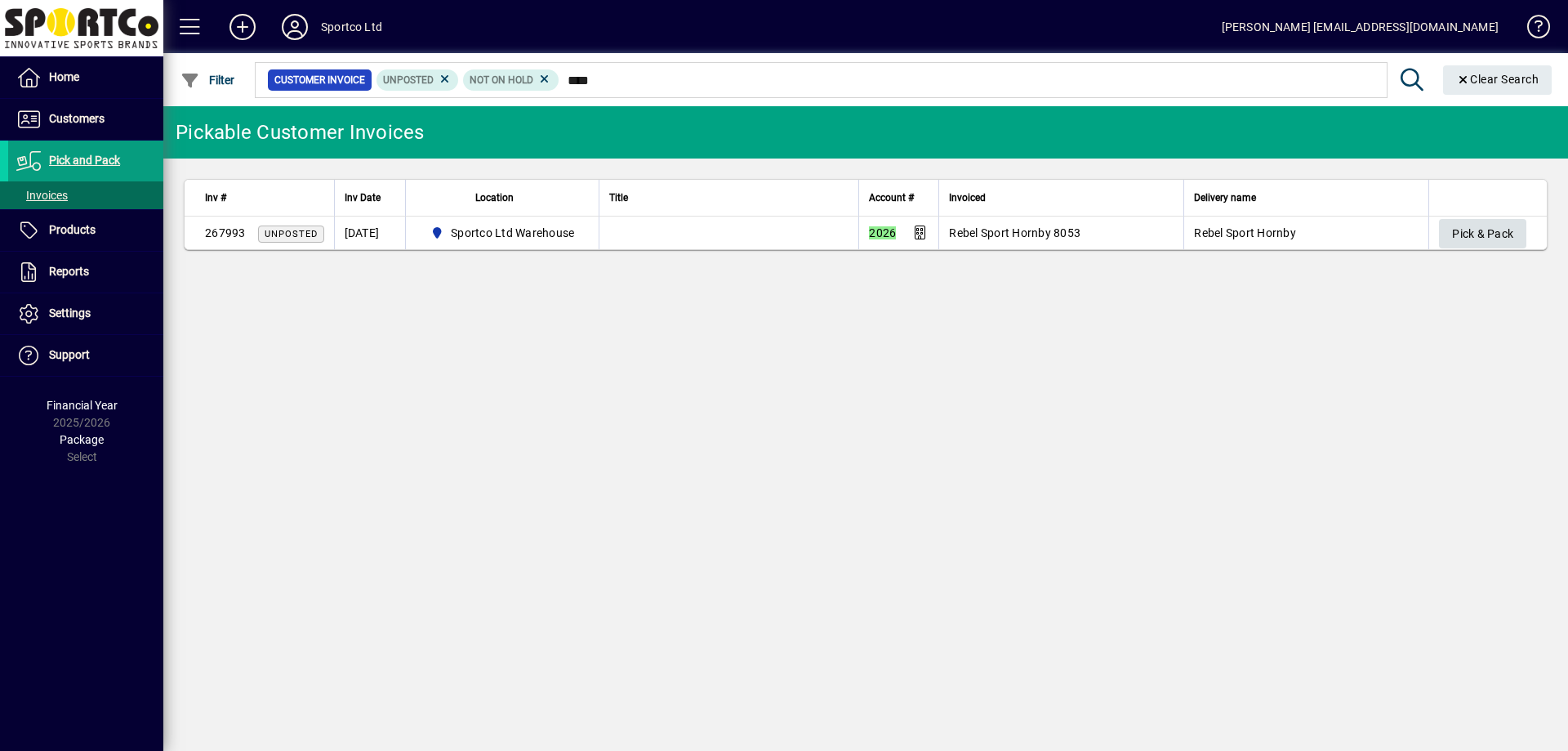
type input "****"
click at [1458, 233] on span "Pick & Pack" at bounding box center [1483, 235] width 61 height 27
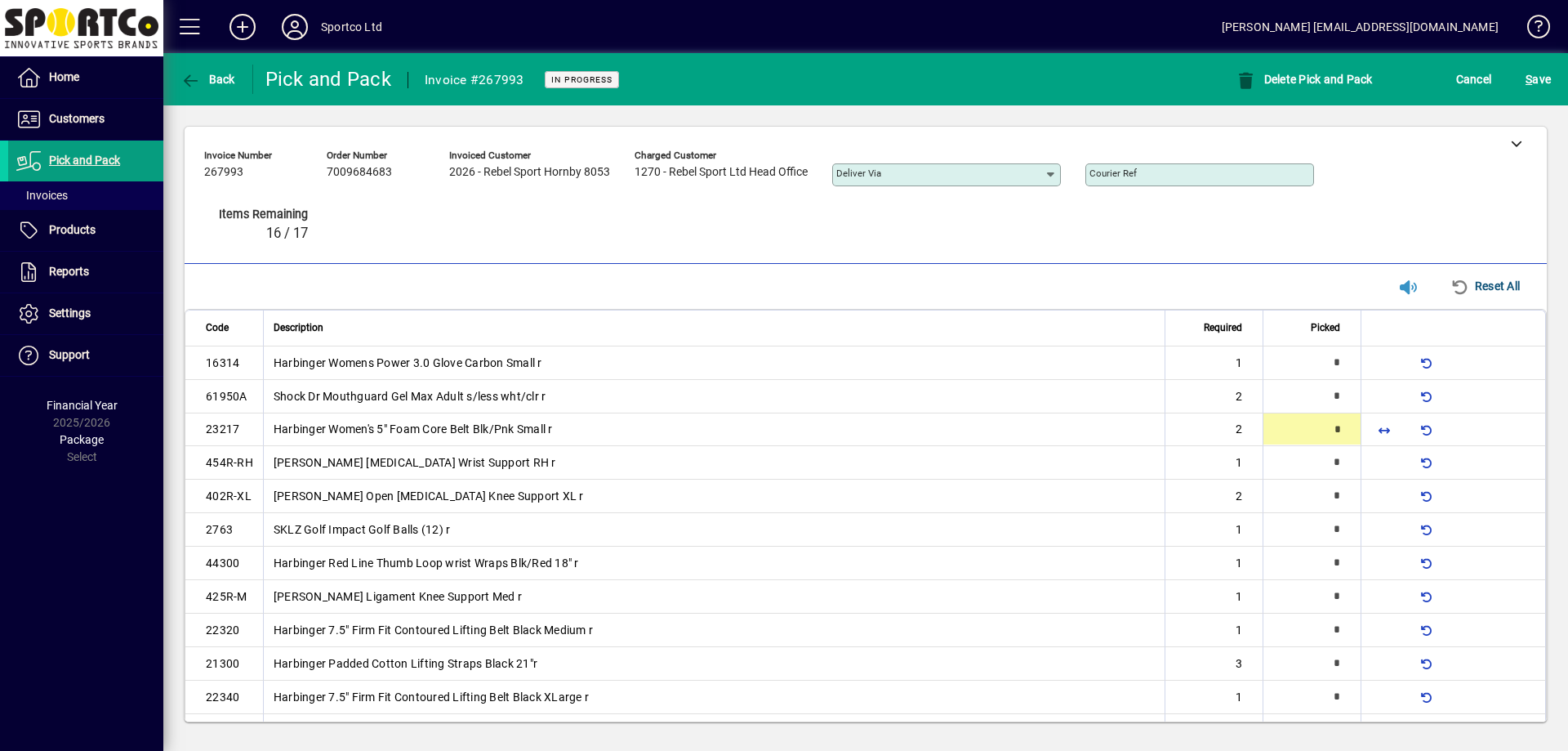
type input "*"
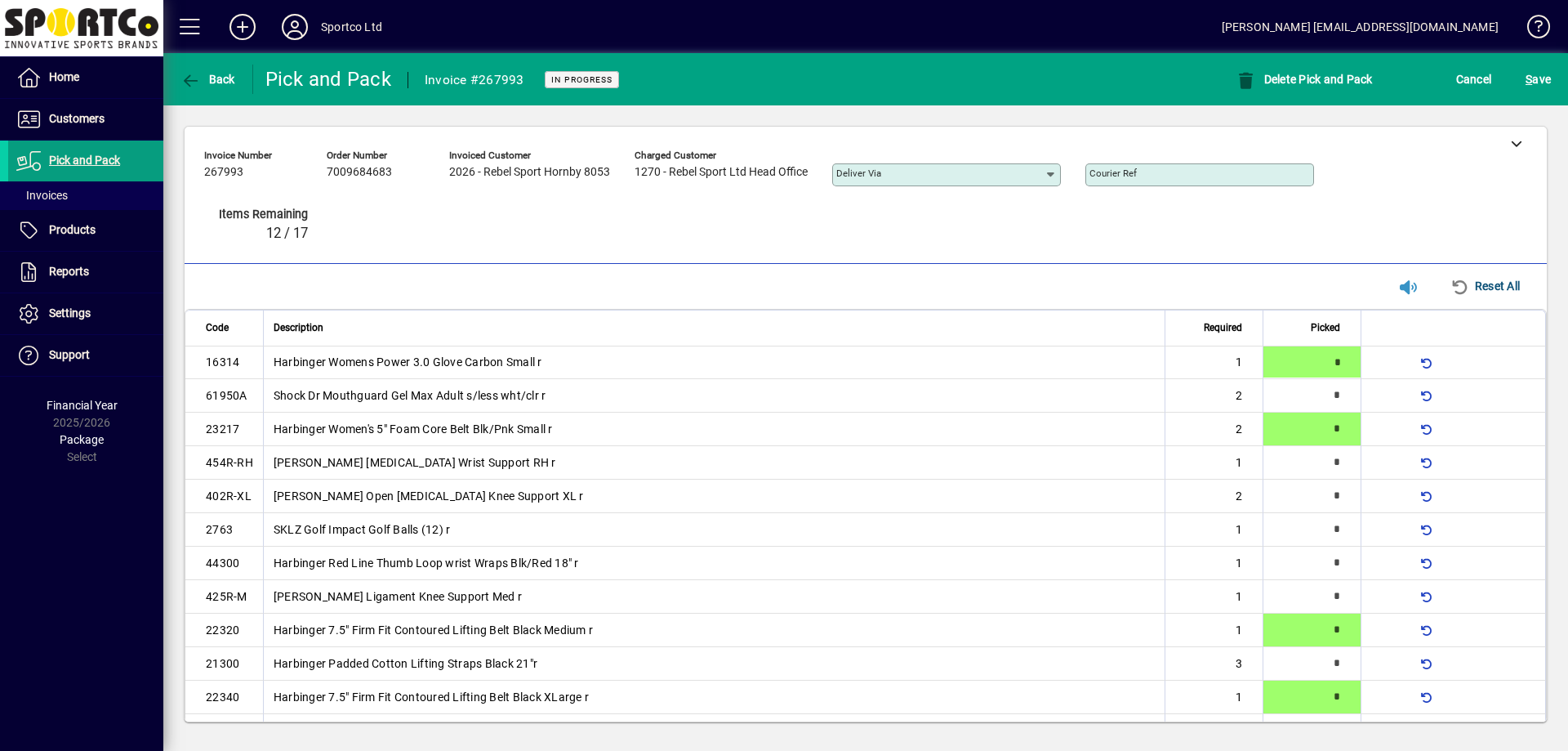
type input "*"
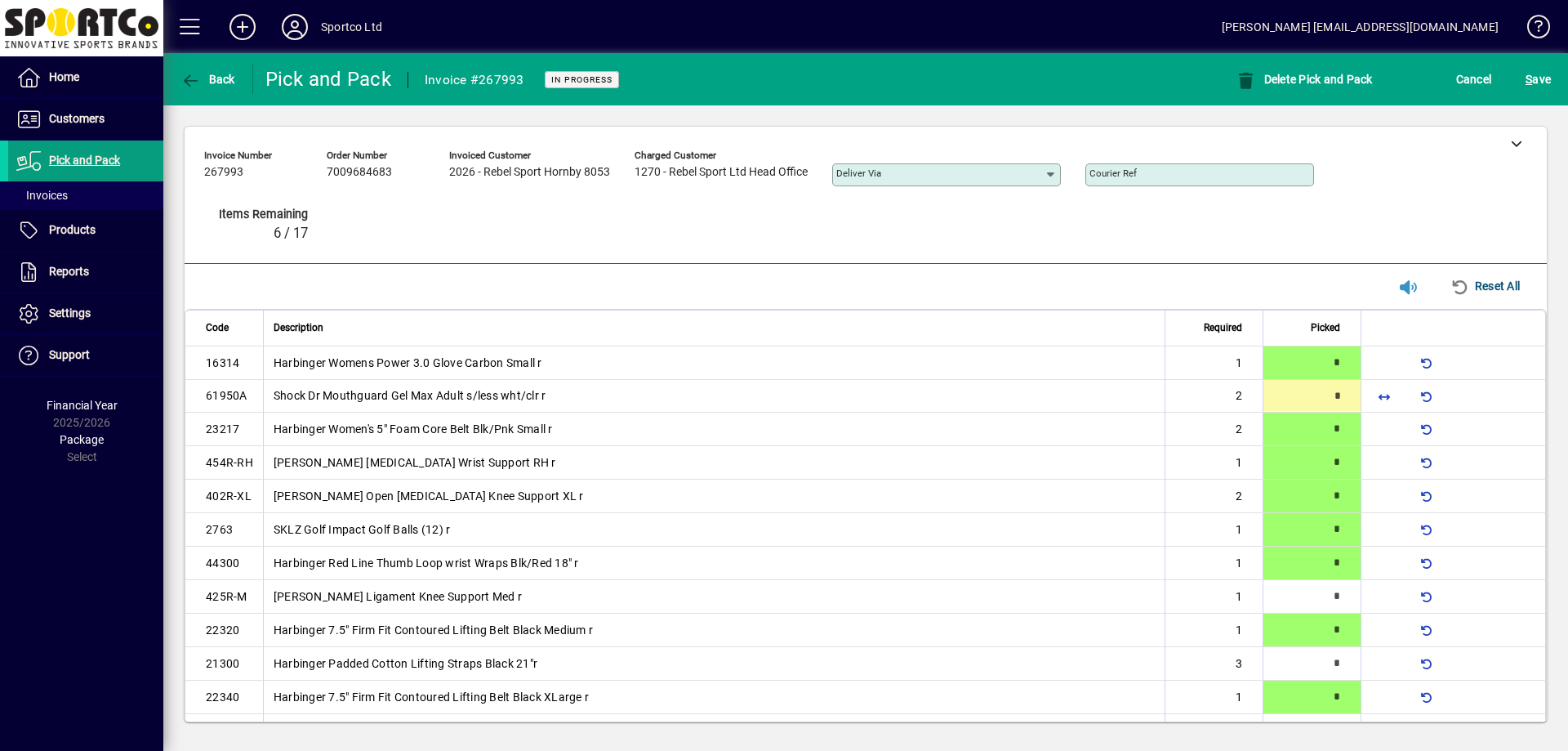
type input "*"
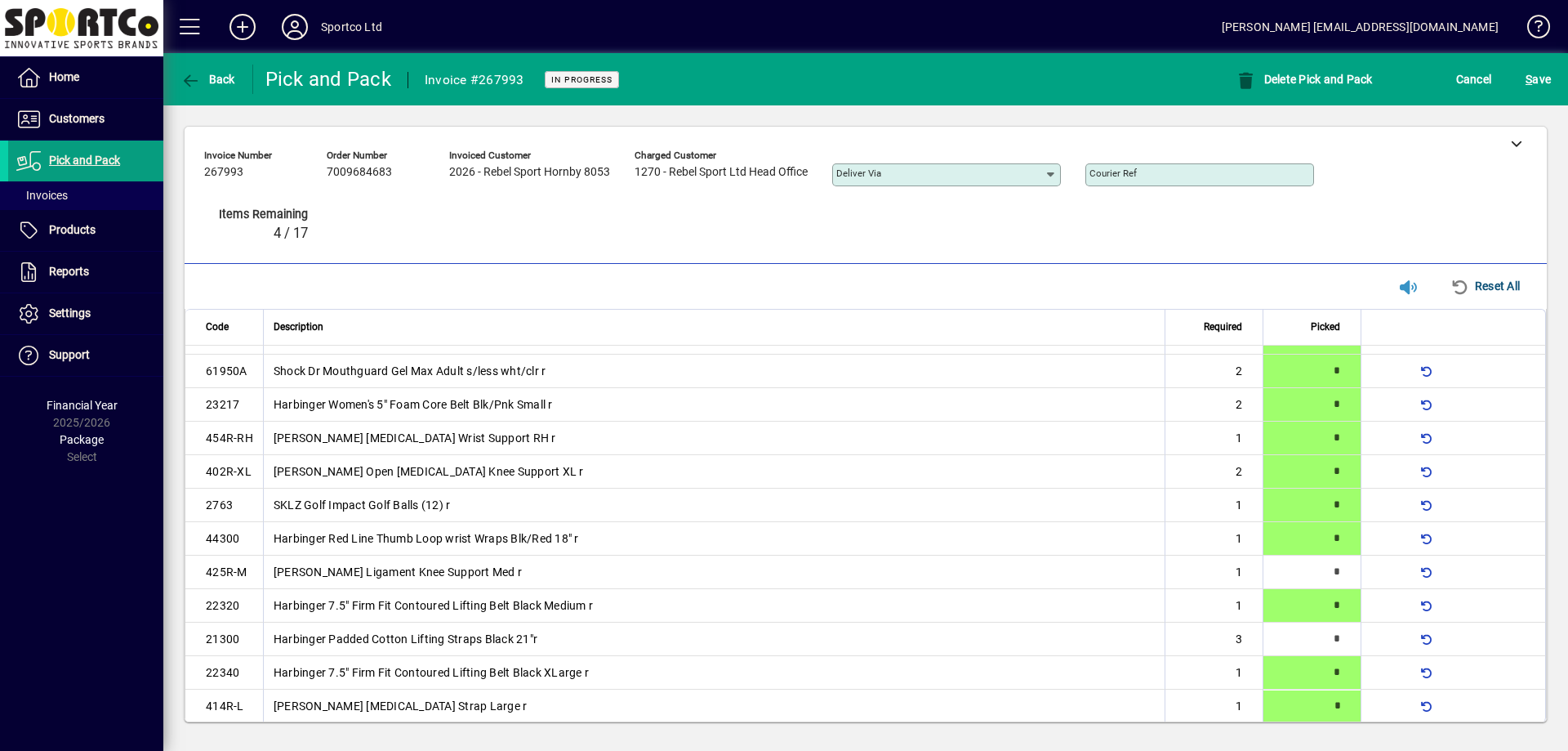
type input "*"
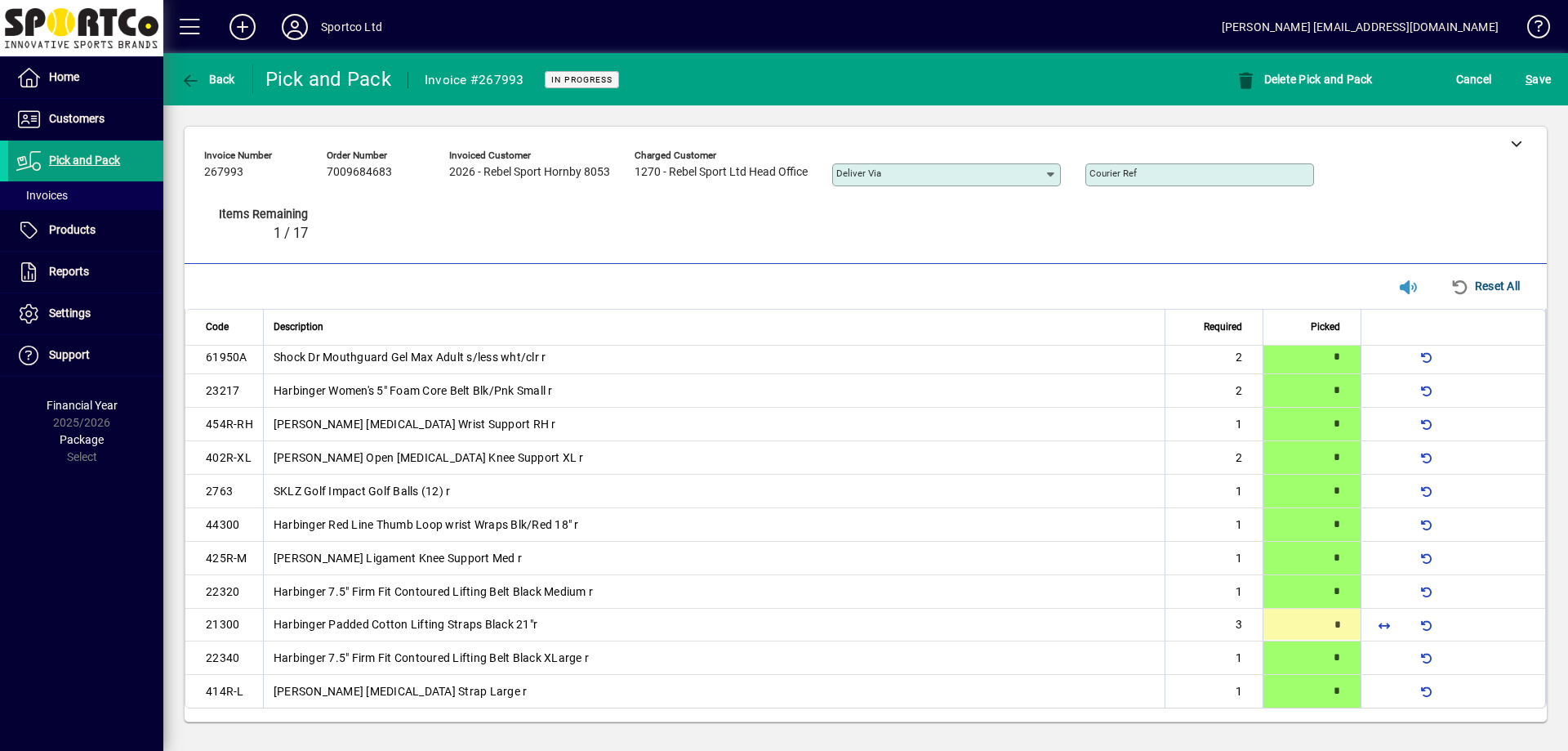
type input "*"
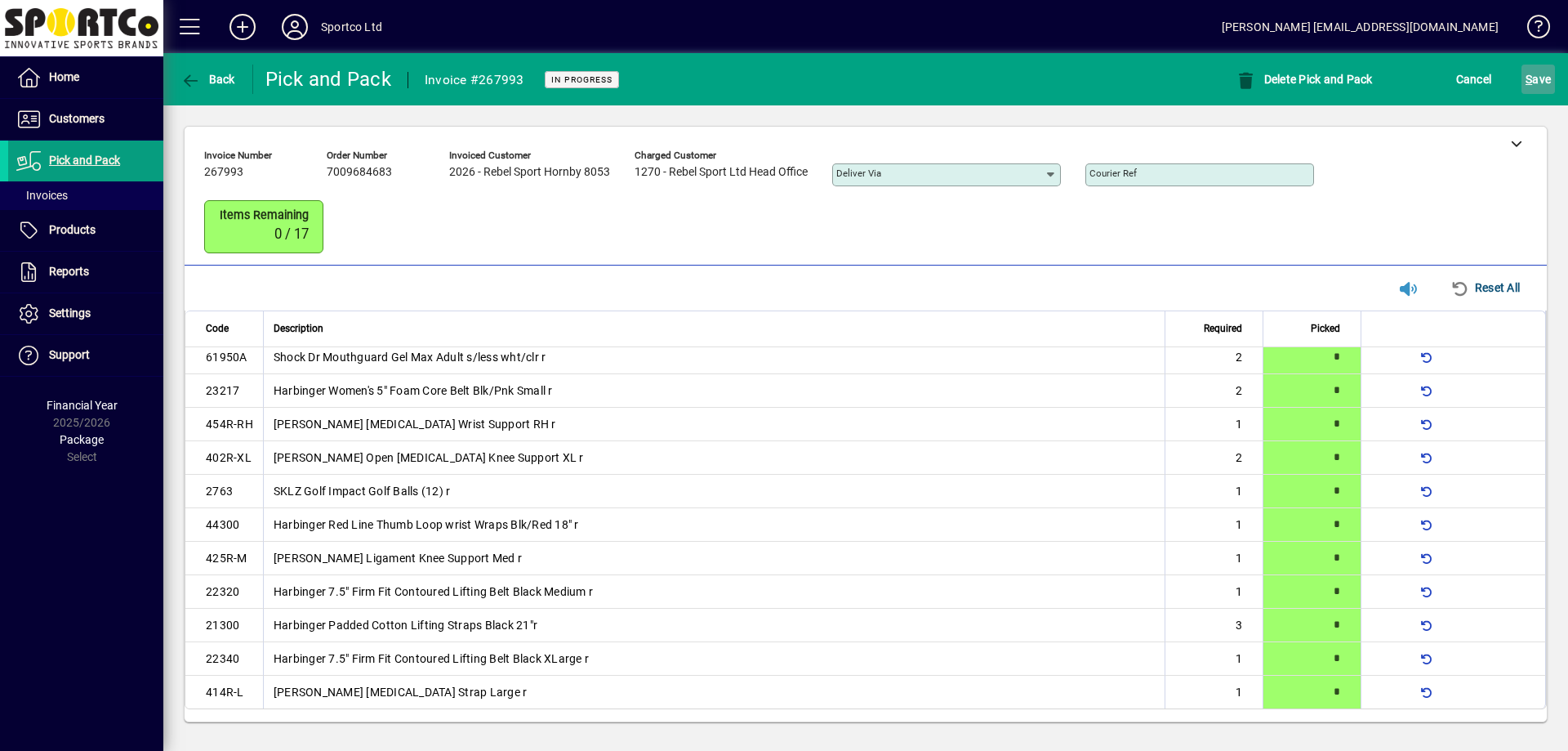
click at [1537, 75] on span "S ave" at bounding box center [1538, 78] width 25 height 26
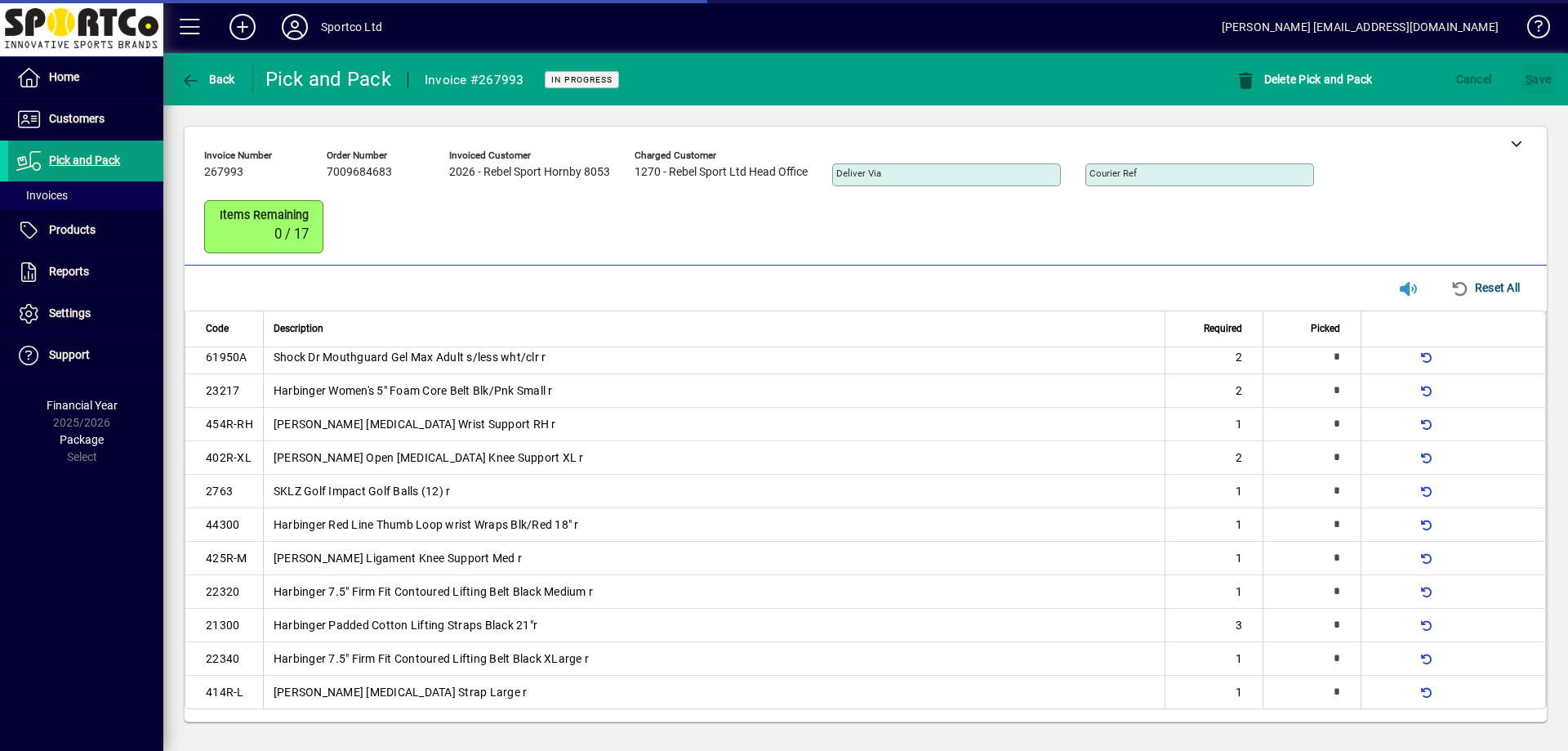
scroll to position [0, 0]
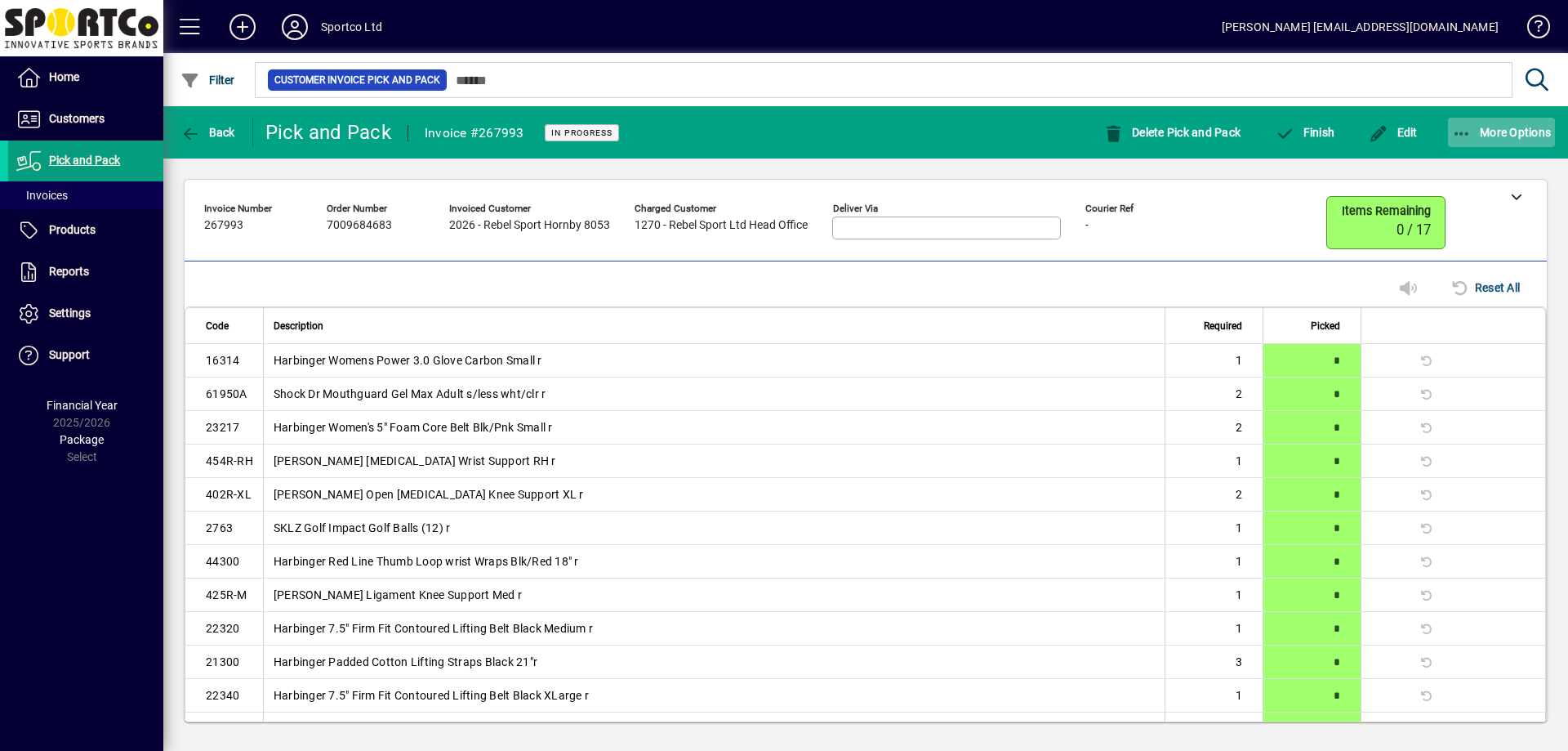
click at [1464, 133] on icon "button" at bounding box center [1462, 134] width 20 height 16
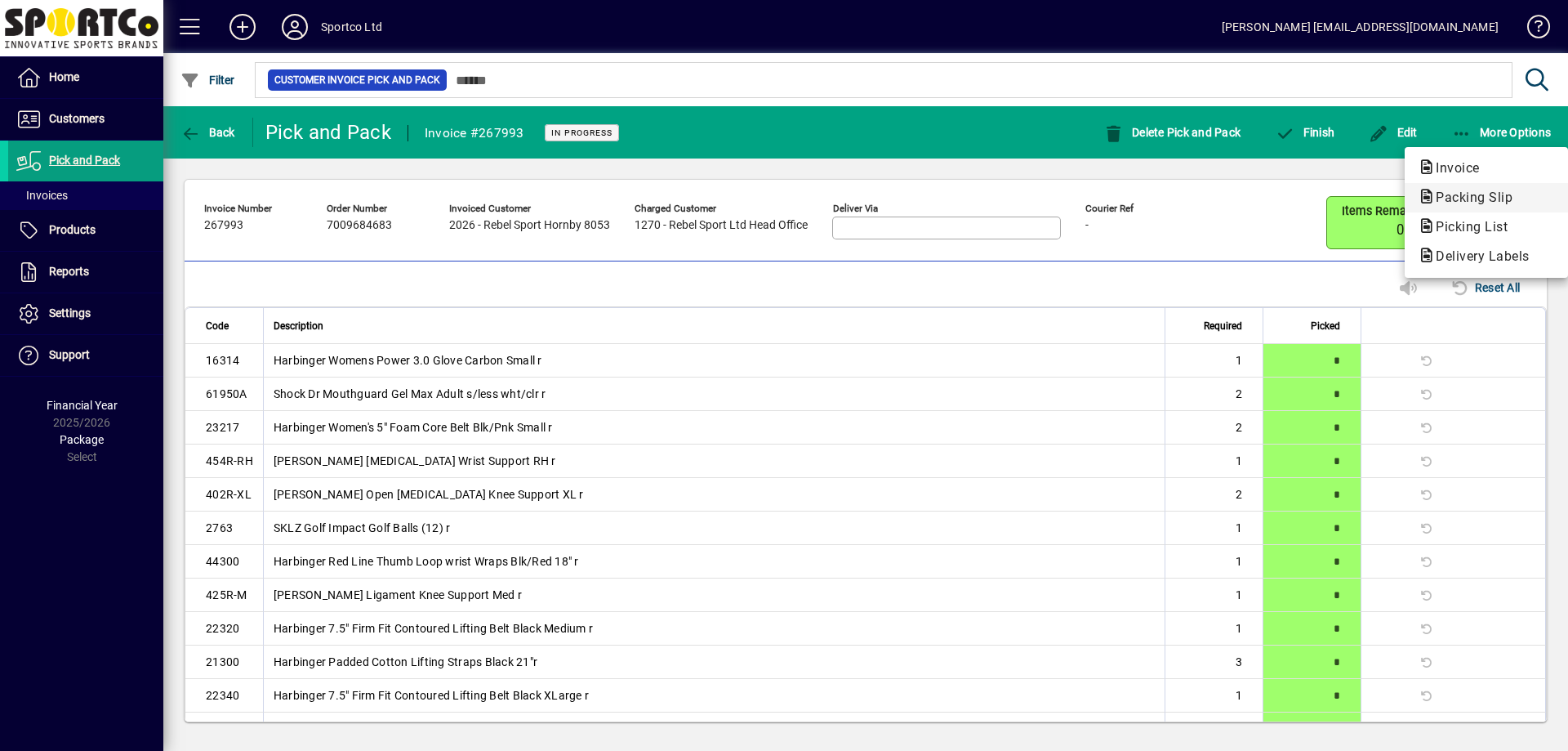
click at [1448, 195] on span "Packing Slip" at bounding box center [1469, 198] width 103 height 16
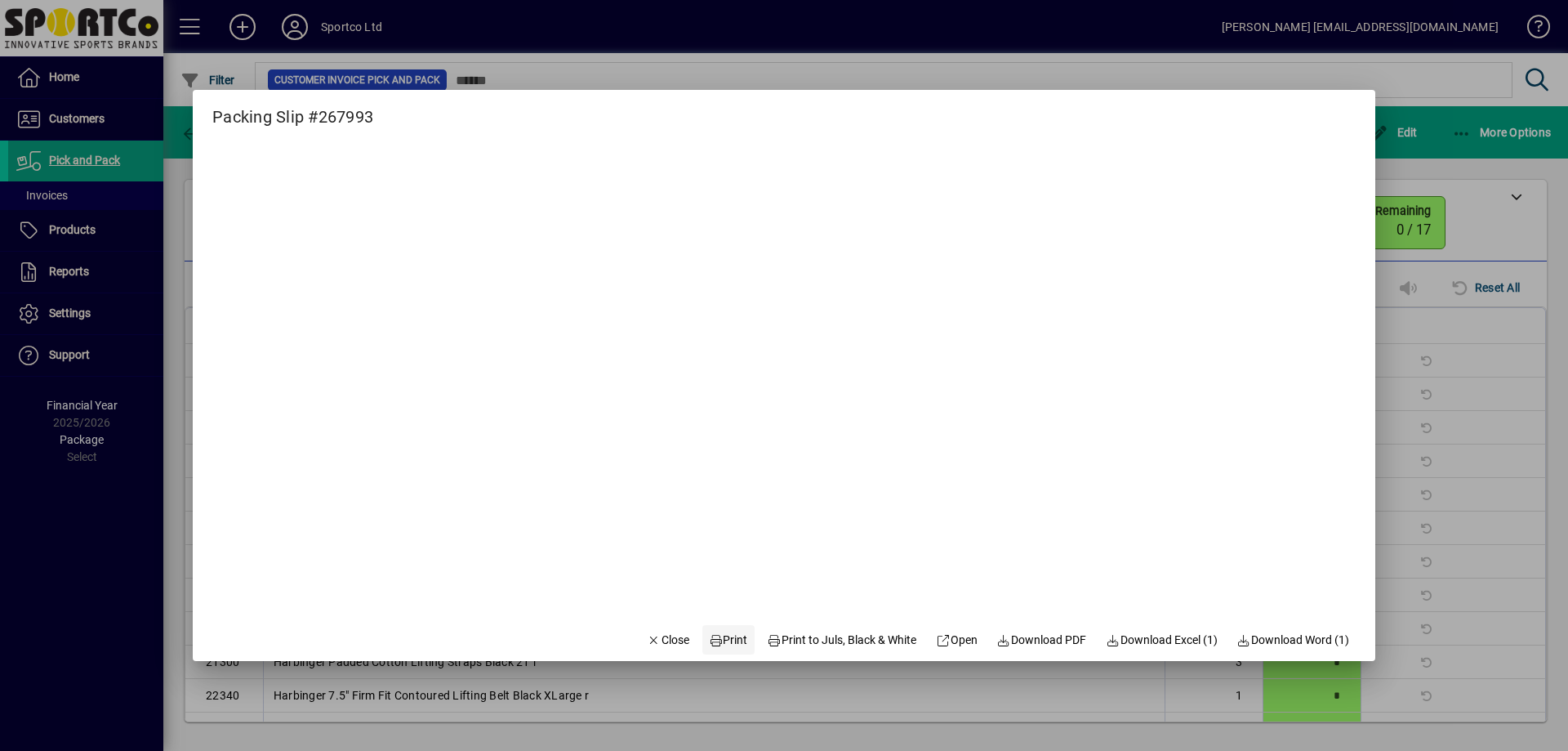
click at [714, 637] on span "Print" at bounding box center [729, 640] width 39 height 17
click at [647, 638] on span "Close" at bounding box center [669, 640] width 43 height 17
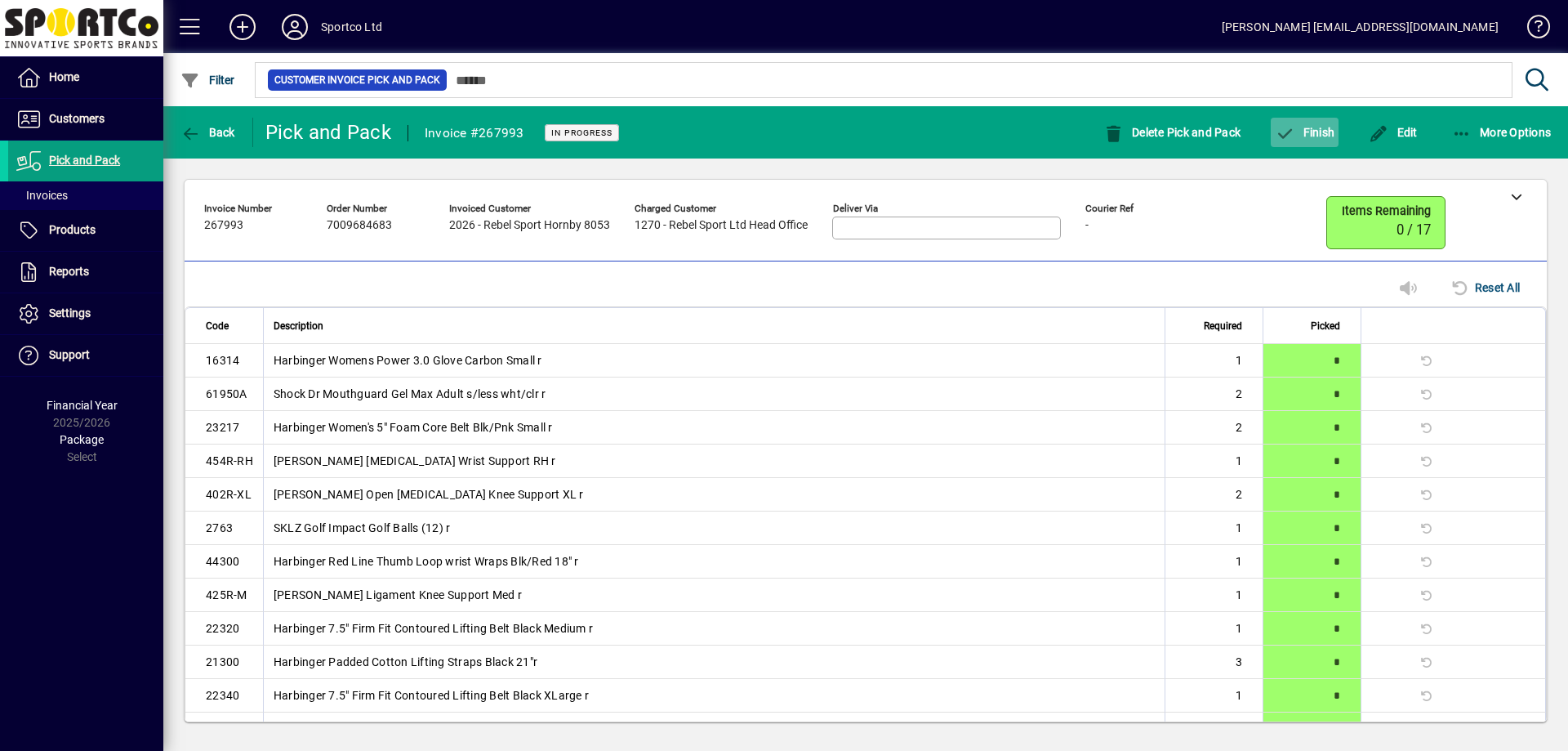
click at [1281, 133] on icon "button" at bounding box center [1285, 134] width 20 height 16
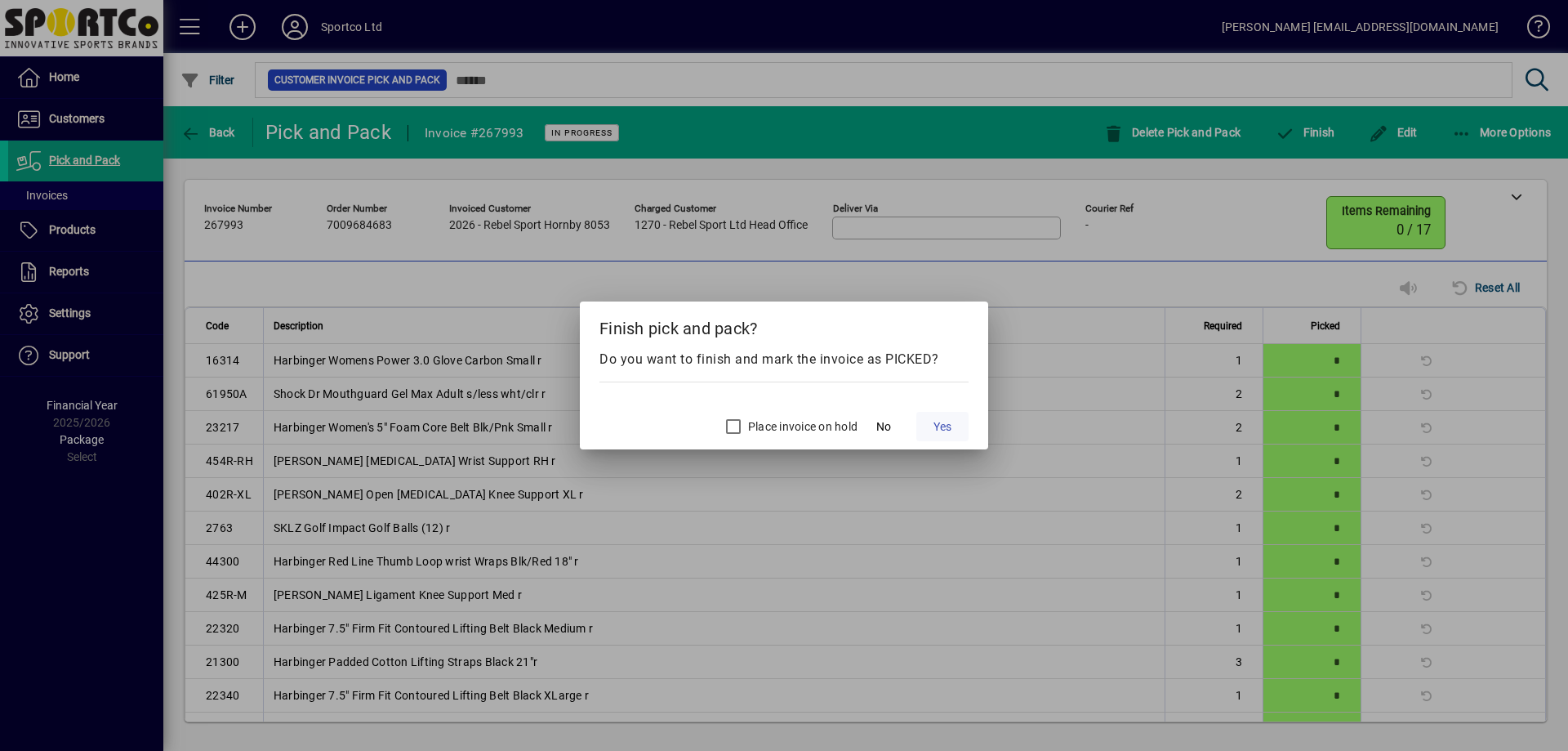
click at [952, 428] on span "Yes" at bounding box center [942, 427] width 18 height 17
